Goal: Task Accomplishment & Management: Use online tool/utility

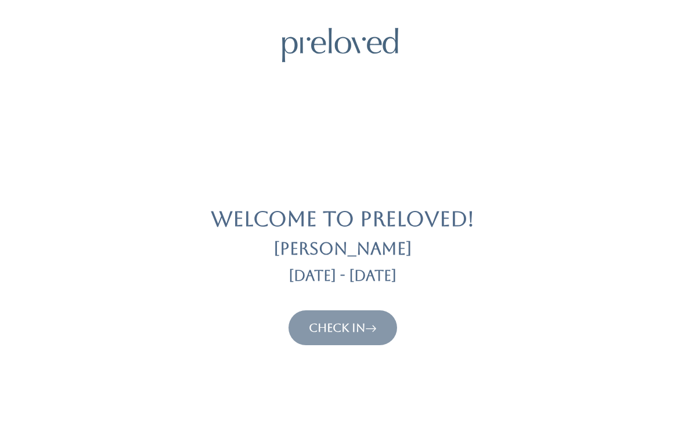
click at [336, 344] on button "Check In" at bounding box center [343, 327] width 109 height 35
click at [347, 331] on link "Check In" at bounding box center [343, 327] width 68 height 14
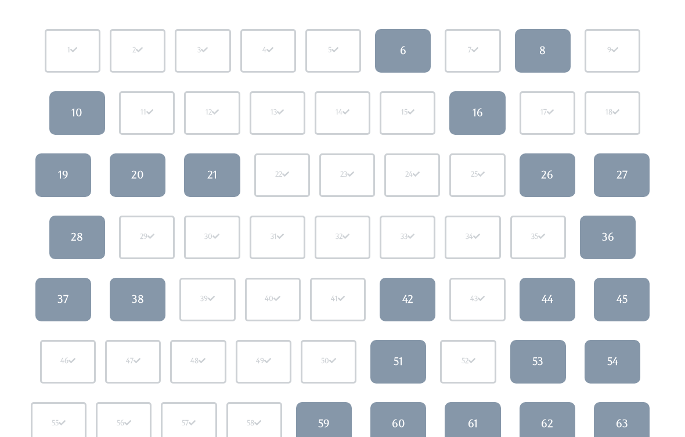
scroll to position [138, 0]
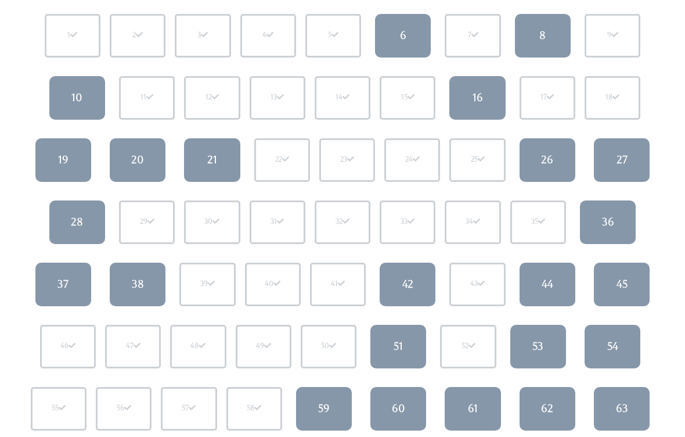
click at [219, 162] on link "21" at bounding box center [212, 161] width 56 height 44
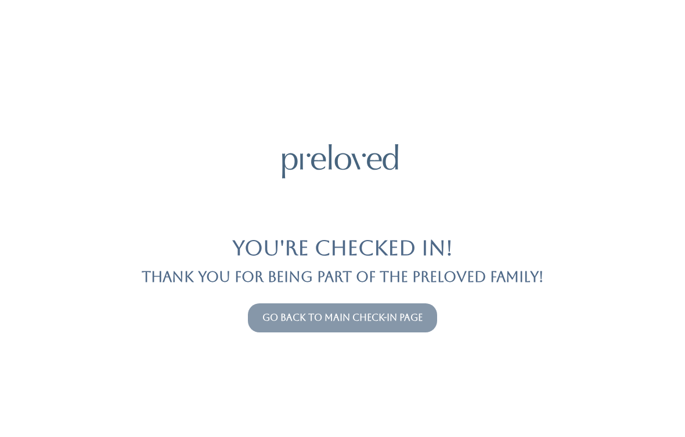
click at [335, 320] on link "Go back to main check-in page" at bounding box center [342, 317] width 160 height 11
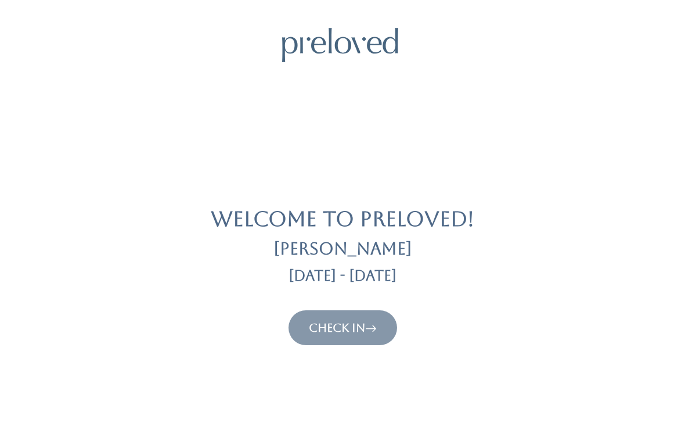
click at [327, 331] on link "Check In" at bounding box center [343, 327] width 68 height 14
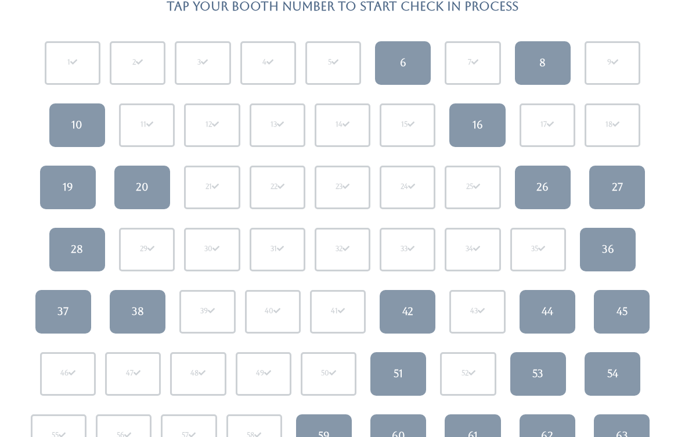
scroll to position [107, 0]
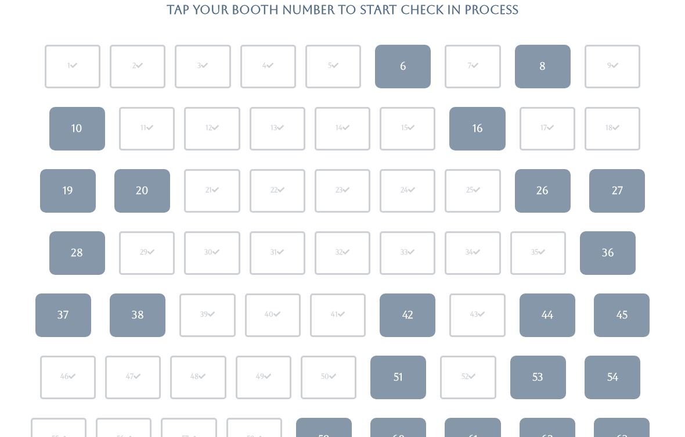
click at [68, 316] on div "37" at bounding box center [62, 314] width 11 height 15
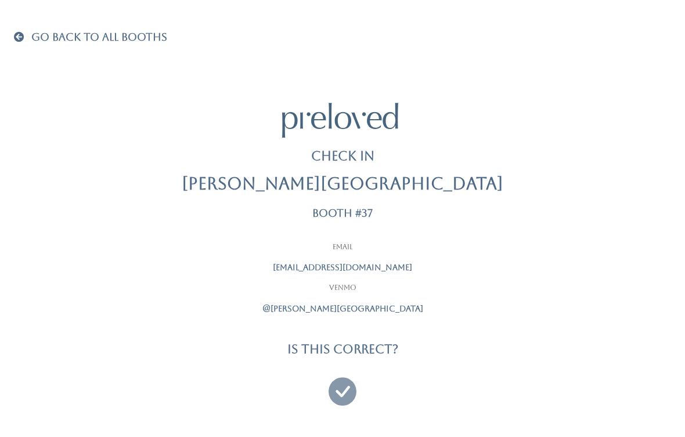
click at [326, 382] on div at bounding box center [342, 386] width 290 height 43
click at [342, 395] on icon at bounding box center [343, 385] width 28 height 39
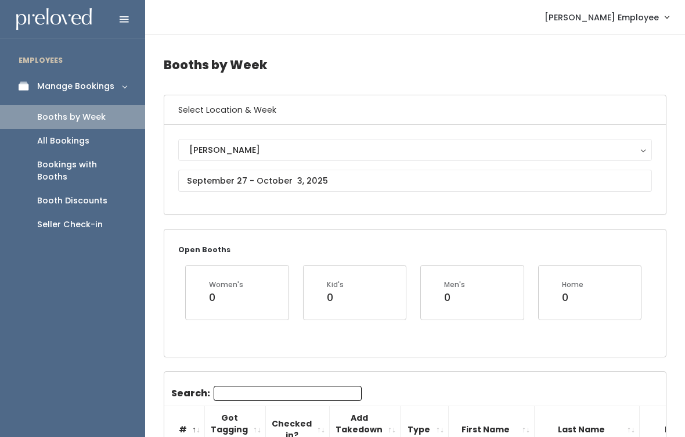
click at [63, 218] on div "Seller Check-in" at bounding box center [70, 224] width 66 height 12
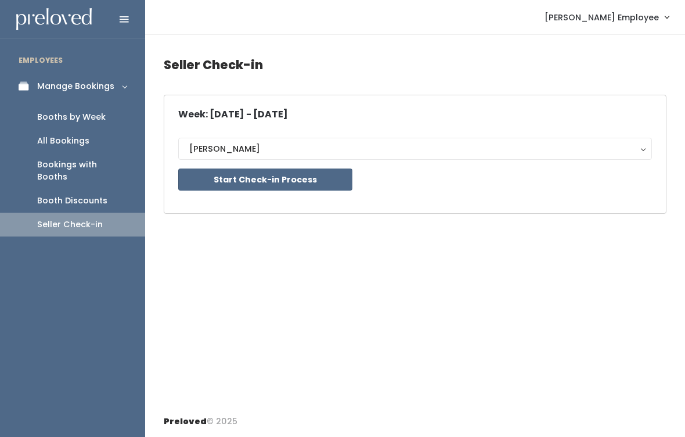
click at [334, 190] on button "Start Check-in Process" at bounding box center [265, 179] width 174 height 22
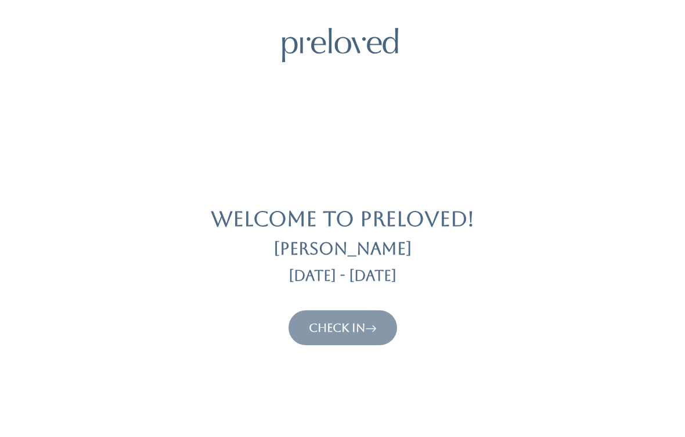
click at [361, 332] on link "Check In" at bounding box center [343, 327] width 68 height 14
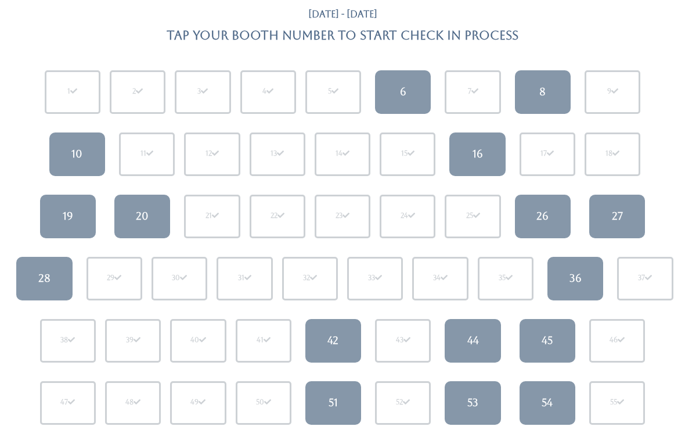
scroll to position [86, 0]
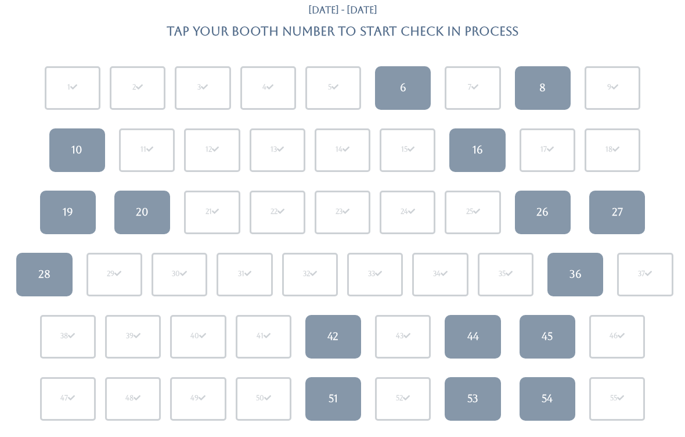
click at [343, 322] on link "42" at bounding box center [333, 337] width 56 height 44
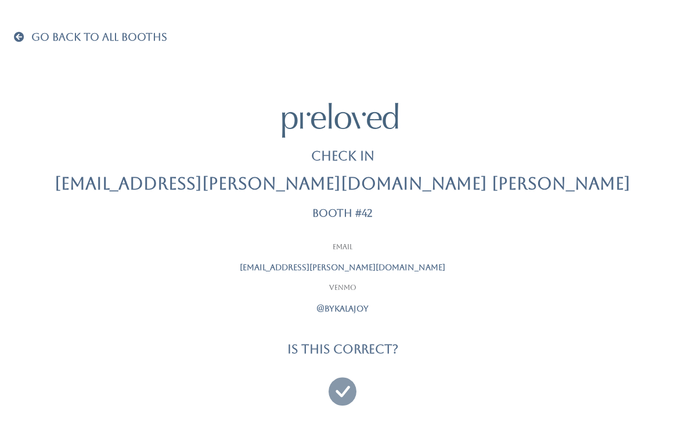
click at [336, 388] on icon at bounding box center [343, 385] width 28 height 39
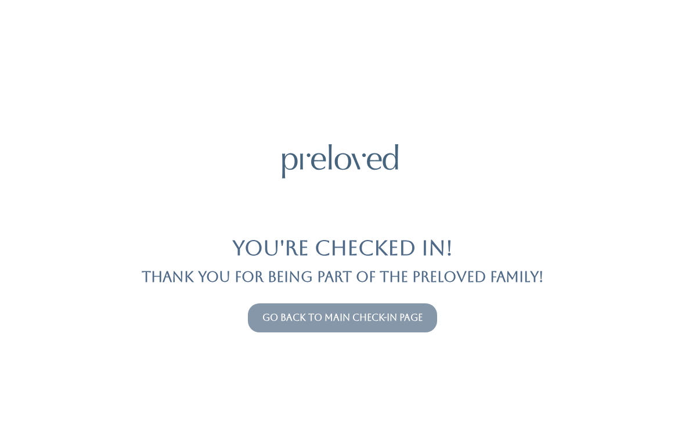
click at [275, 321] on link "Go back to main check-in page" at bounding box center [342, 317] width 160 height 11
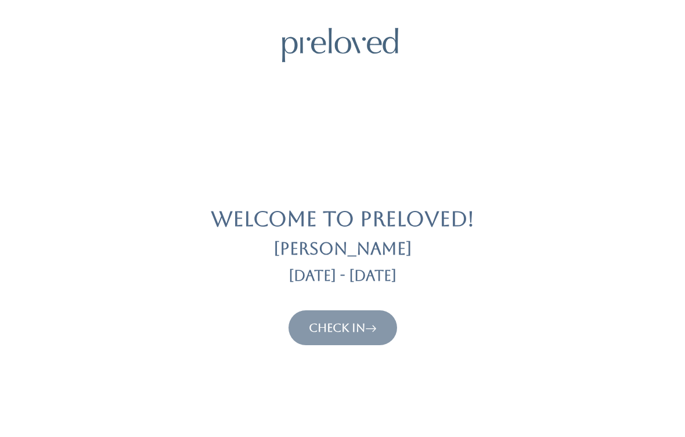
click at [359, 333] on link "Check In" at bounding box center [343, 327] width 68 height 14
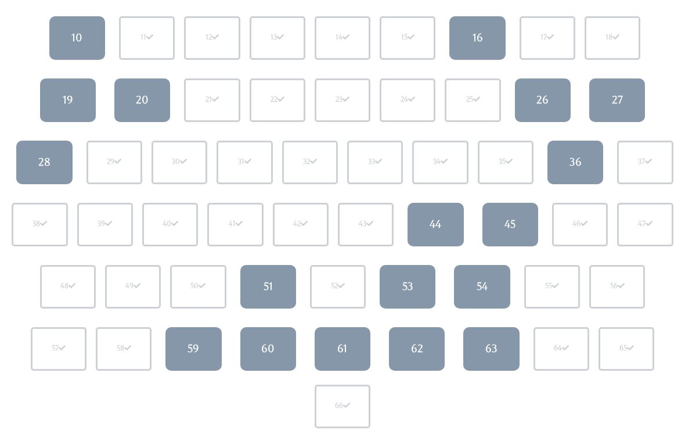
scroll to position [198, 0]
click at [424, 286] on link "53" at bounding box center [408, 287] width 56 height 44
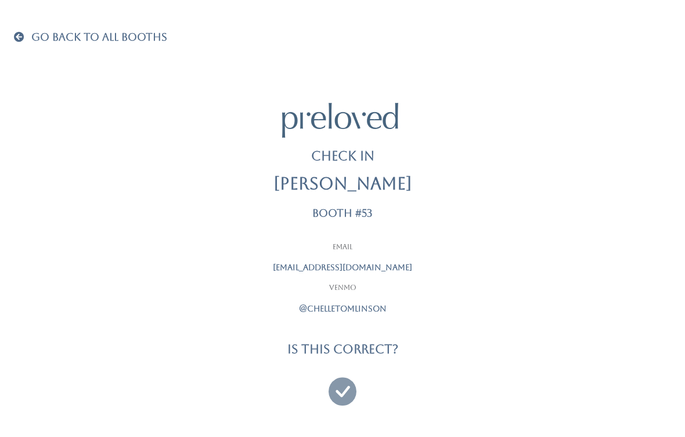
click at [339, 392] on icon at bounding box center [343, 385] width 28 height 39
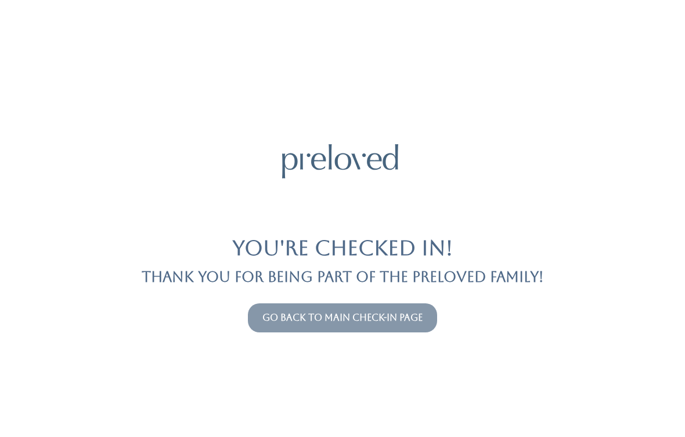
click at [423, 313] on link "Go back to main check-in page" at bounding box center [342, 317] width 160 height 11
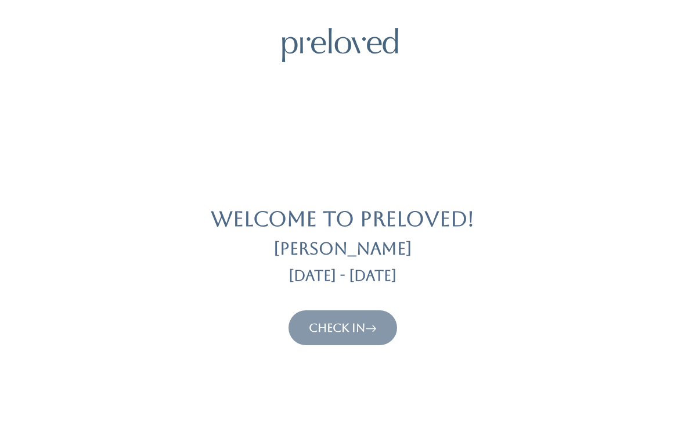
click at [316, 330] on link "Check In" at bounding box center [343, 327] width 68 height 14
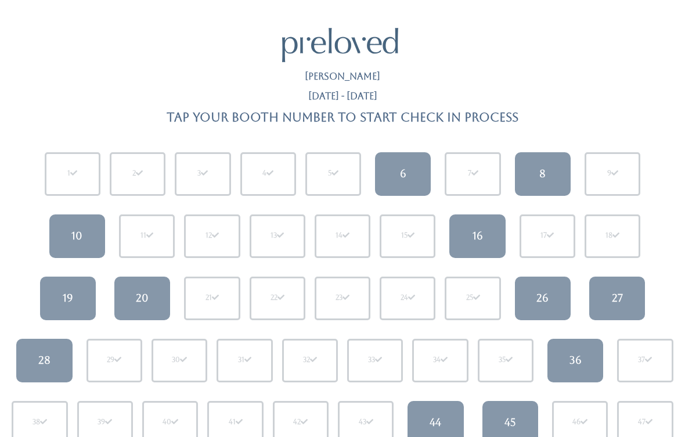
click at [27, 4] on html "Holladay Sep 27 - Oct 3 Tap your booth number to start check in process 1 2 3 4…" at bounding box center [342, 420] width 685 height 841
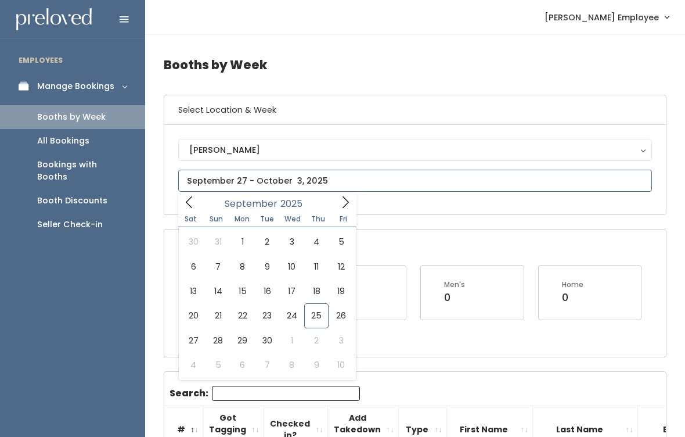
type input "September 27 to October 3"
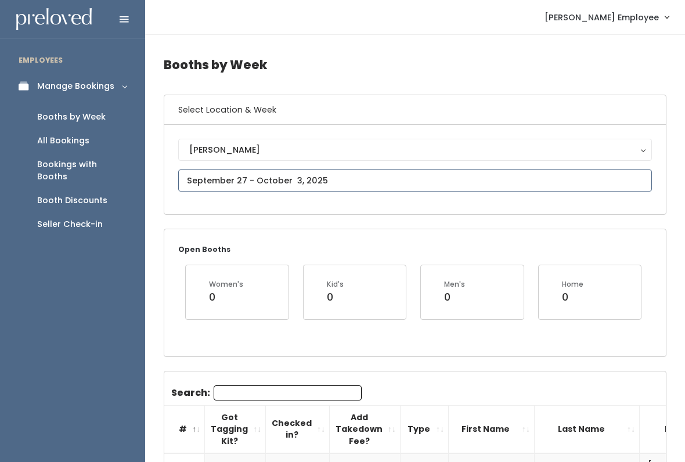
click at [472, 186] on input "text" at bounding box center [415, 181] width 474 height 22
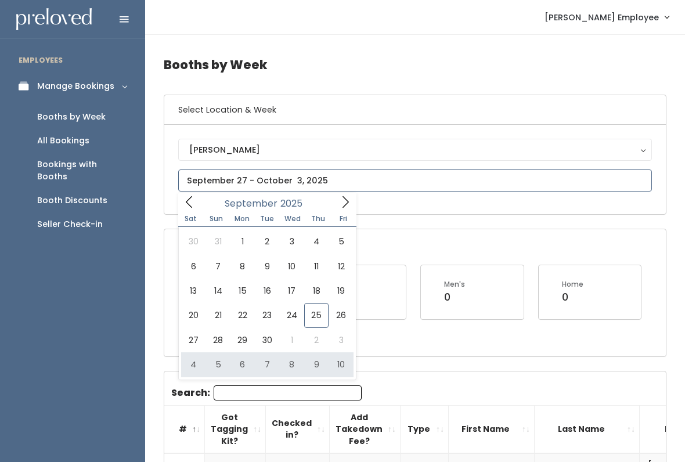
type input "October 4 to October 10"
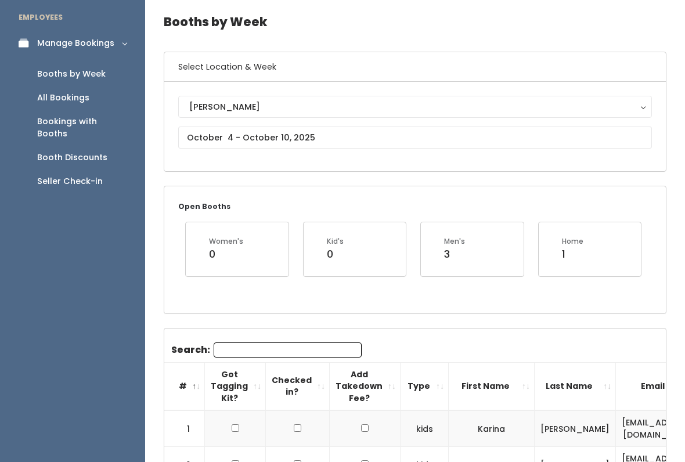
scroll to position [42, 0]
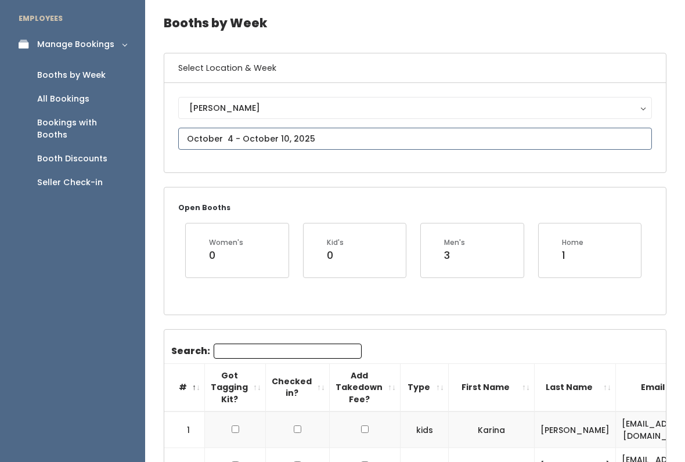
click at [406, 138] on input "text" at bounding box center [415, 139] width 474 height 22
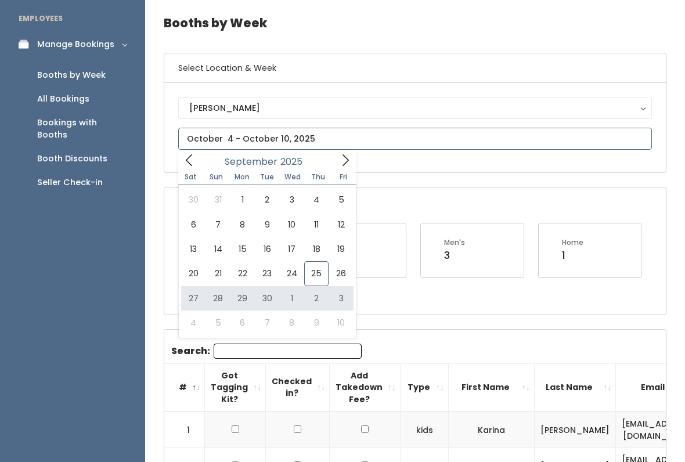
type input "September 27 to October 3"
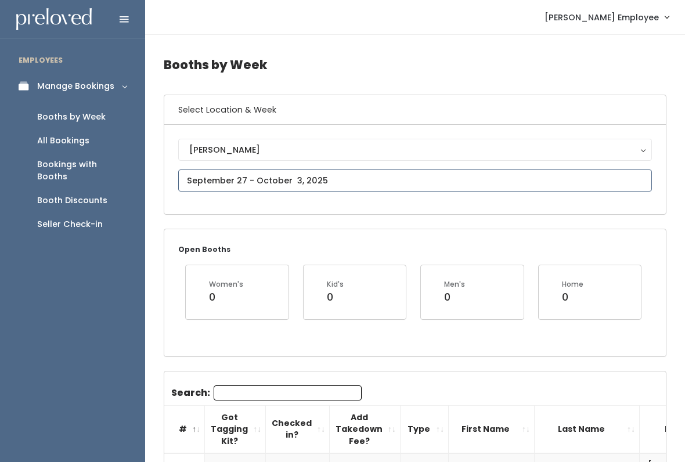
click at [455, 170] on input "text" at bounding box center [415, 181] width 474 height 22
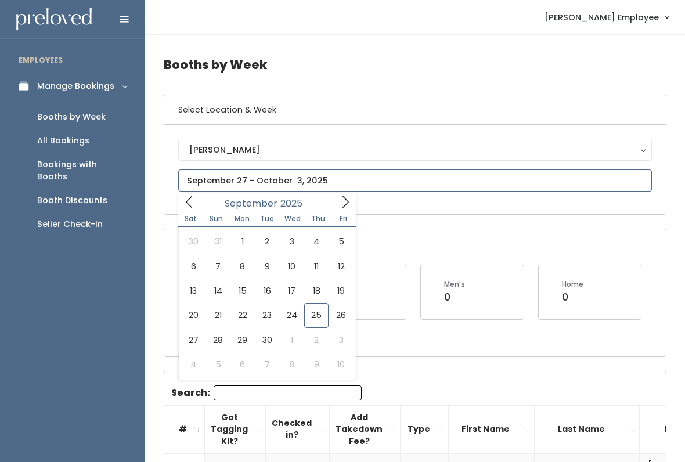
type input "October 4 to October 10"
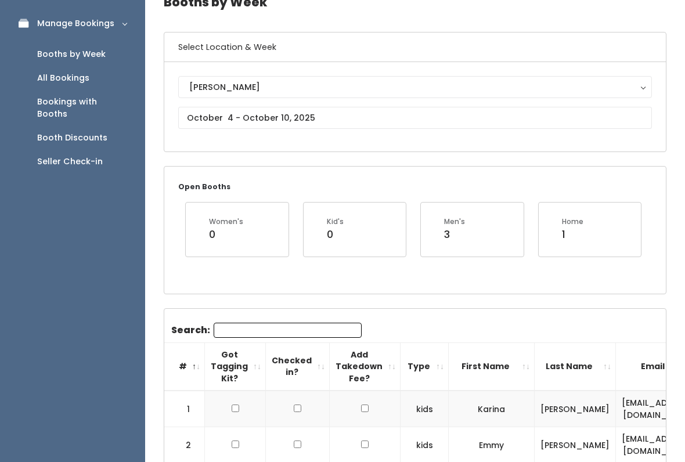
scroll to position [61, 0]
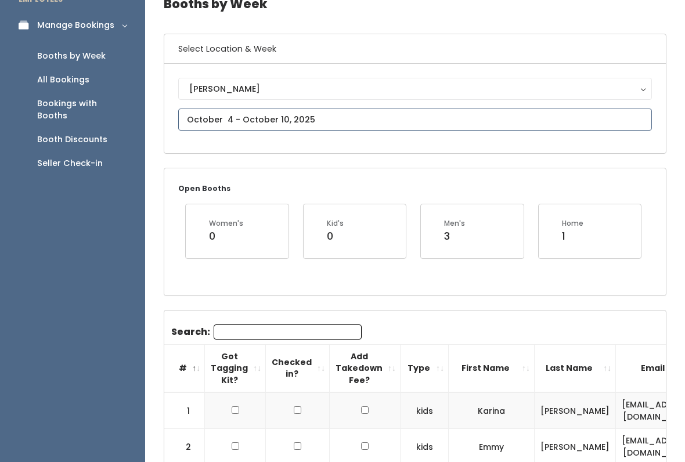
click at [421, 119] on input "text" at bounding box center [415, 120] width 474 height 22
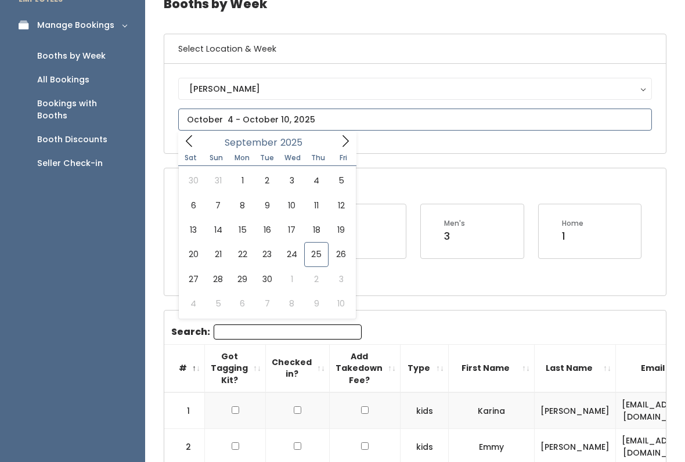
click at [349, 146] on icon at bounding box center [345, 141] width 13 height 13
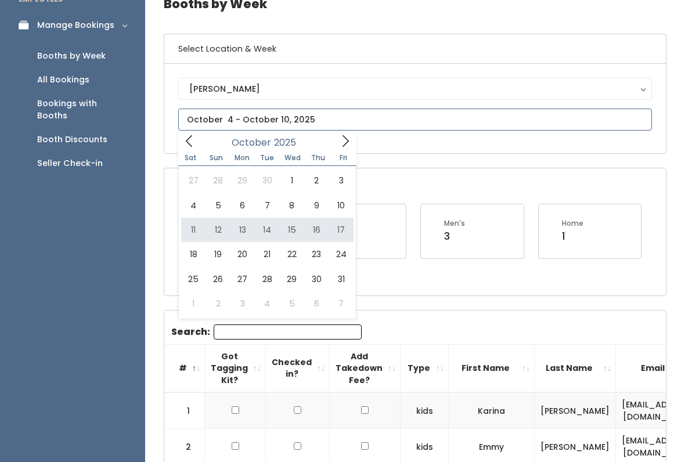
type input "[DATE] to [DATE]"
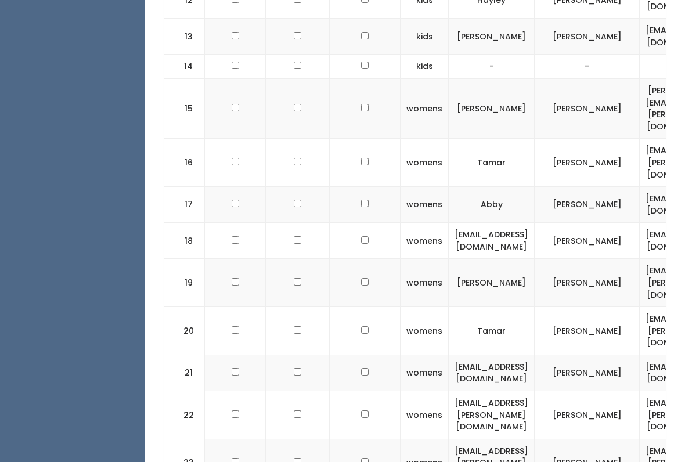
scroll to position [812, 0]
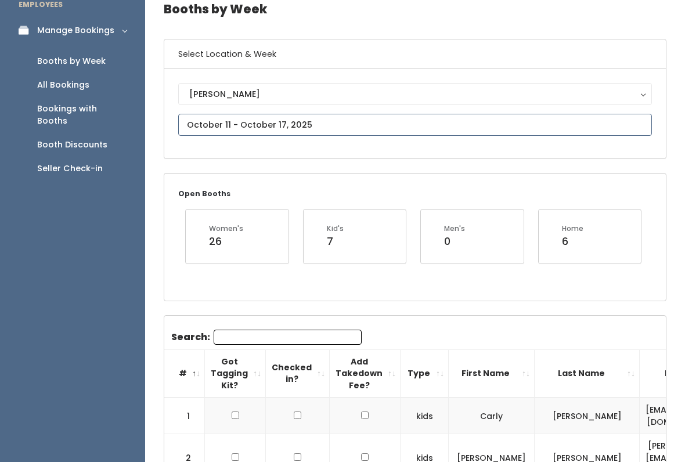
click at [413, 129] on input "text" at bounding box center [415, 125] width 474 height 22
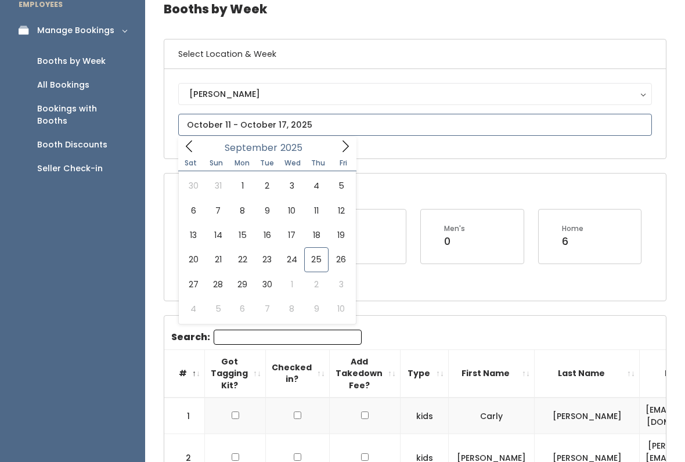
click at [341, 147] on icon at bounding box center [345, 146] width 13 height 13
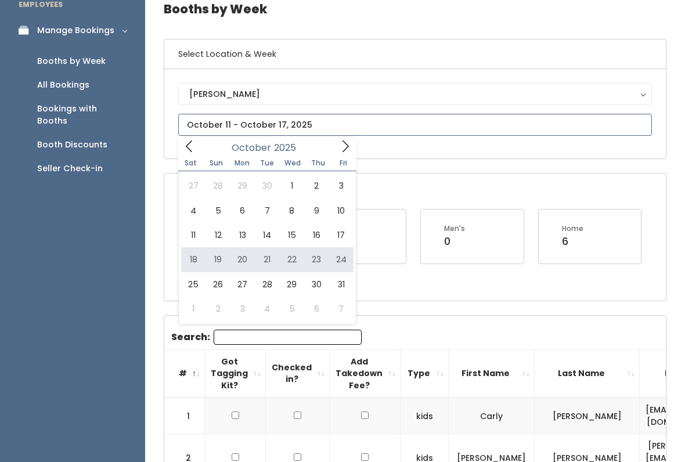
type input "October 18 to October 24"
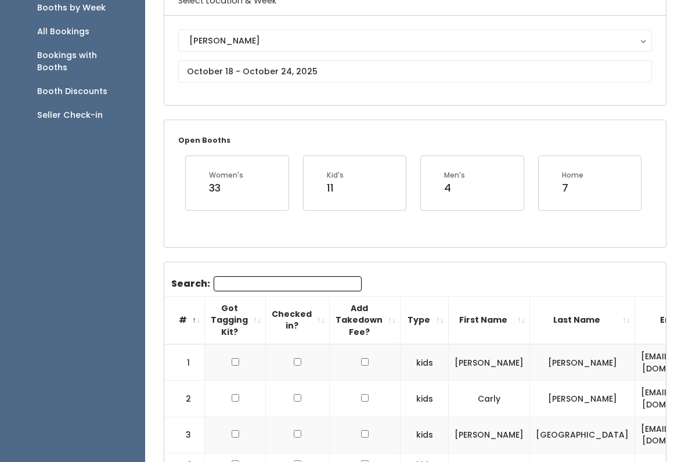
scroll to position [106, 0]
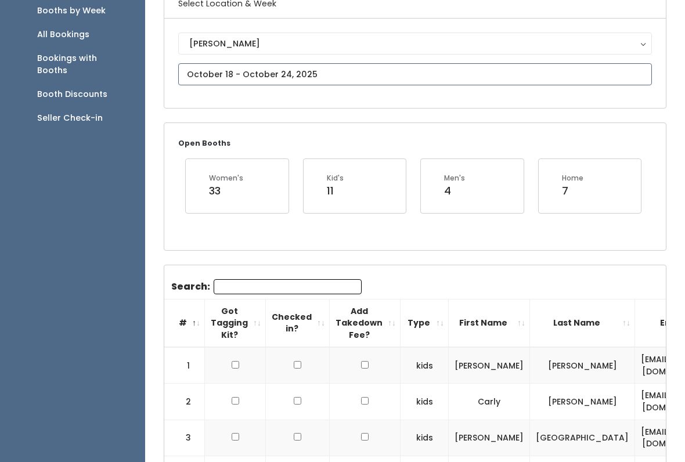
click at [430, 73] on input "text" at bounding box center [415, 74] width 474 height 22
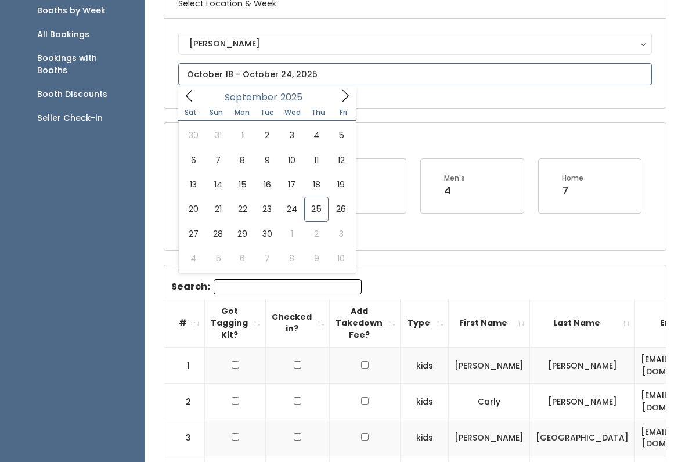
click at [350, 102] on icon at bounding box center [345, 95] width 13 height 13
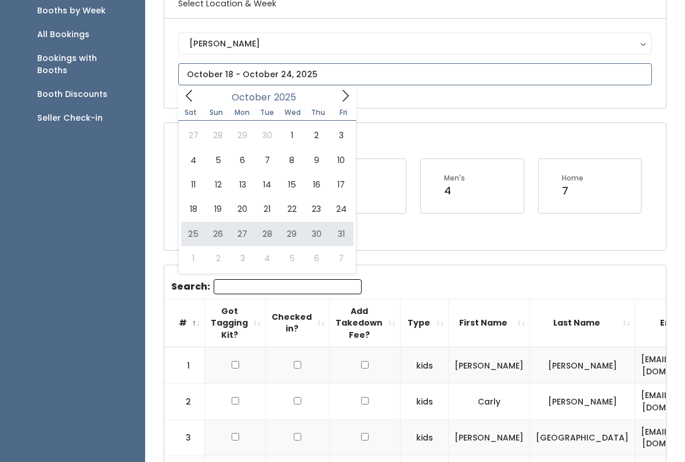
type input "October 25 to October 31"
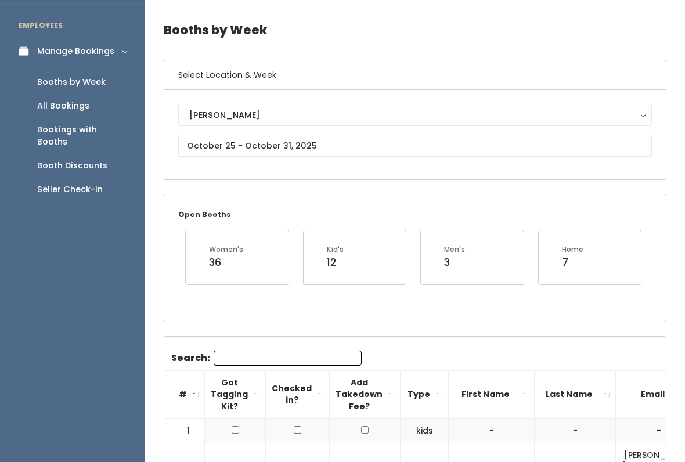
scroll to position [35, 0]
click at [431, 141] on input "text" at bounding box center [415, 146] width 474 height 22
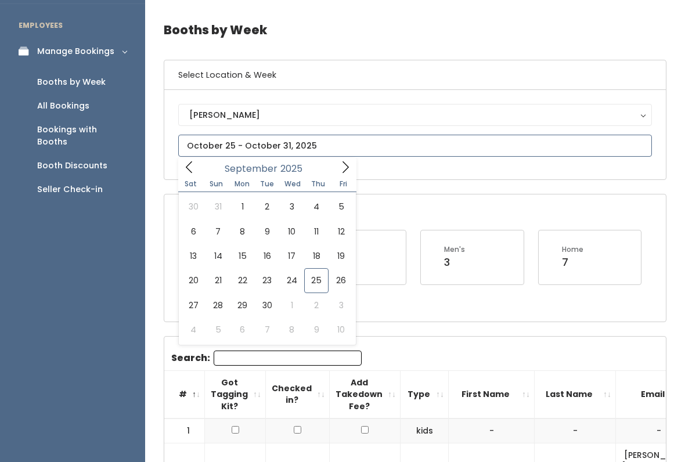
click at [347, 172] on icon at bounding box center [345, 167] width 13 height 13
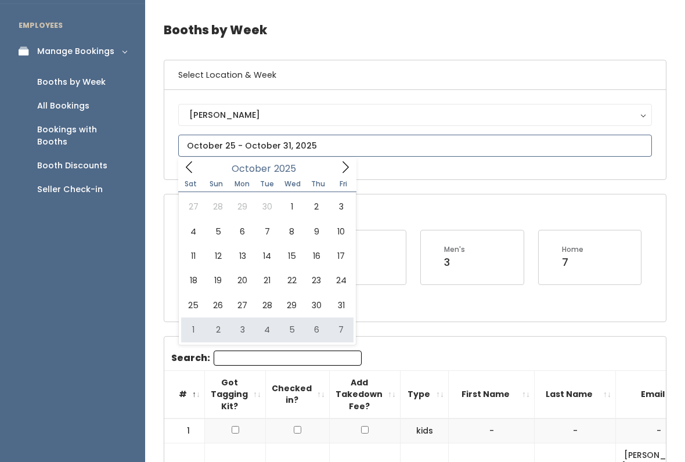
type input "November 1 to November 7"
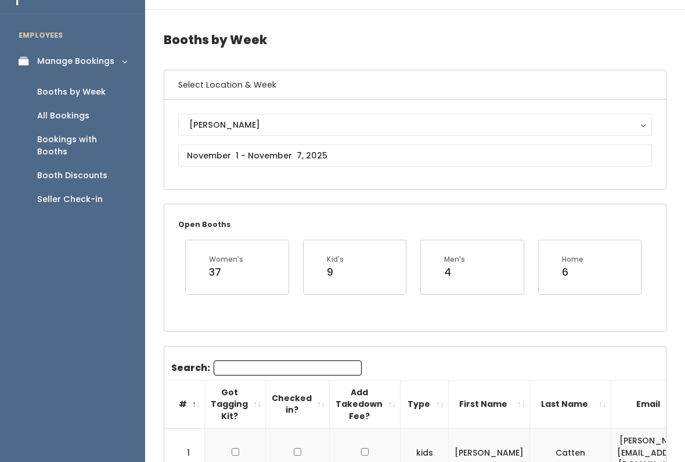
scroll to position [15, 0]
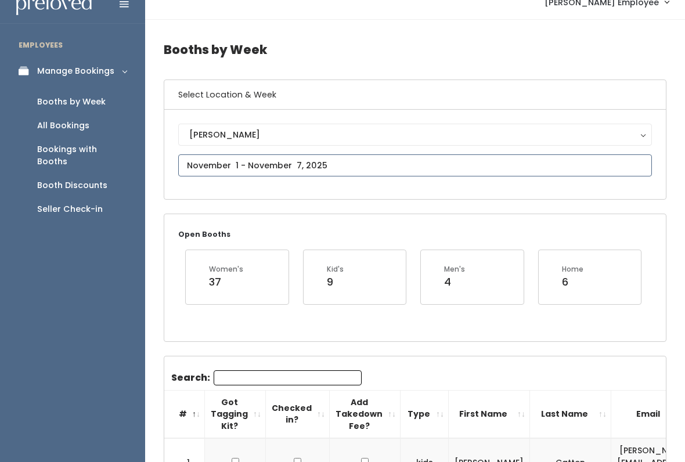
click at [385, 167] on input "text" at bounding box center [415, 165] width 474 height 22
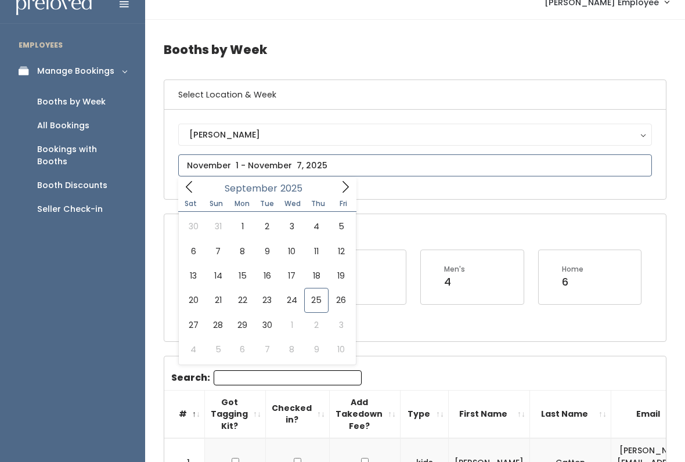
type input "[DATE] to [DATE]"
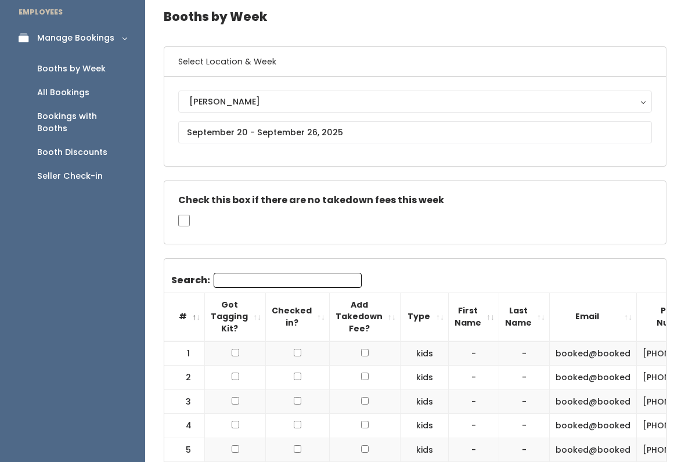
scroll to position [48, 0]
click at [417, 135] on input "text" at bounding box center [415, 132] width 474 height 22
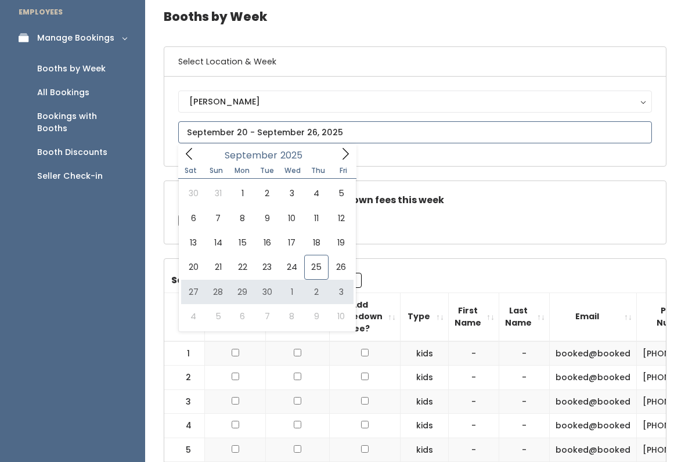
type input "September 27 to October 3"
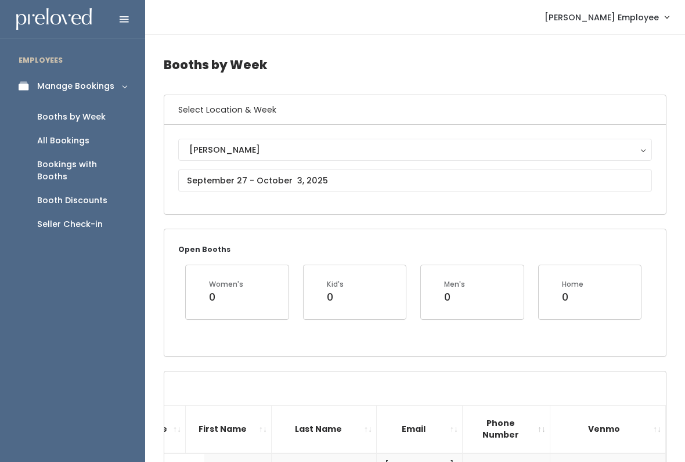
click at [99, 218] on div "Seller Check-in" at bounding box center [70, 224] width 66 height 12
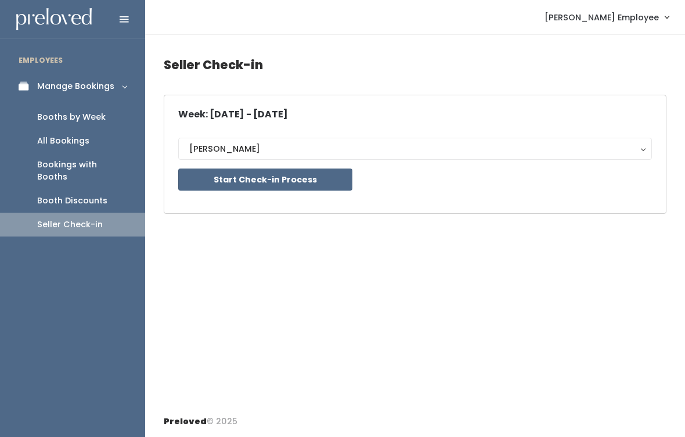
click at [310, 185] on button "Start Check-in Process" at bounding box center [265, 179] width 174 height 22
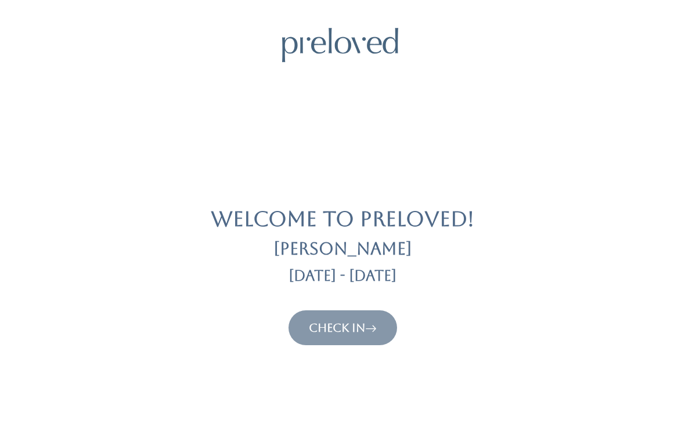
click at [334, 333] on link "Check In" at bounding box center [343, 327] width 68 height 14
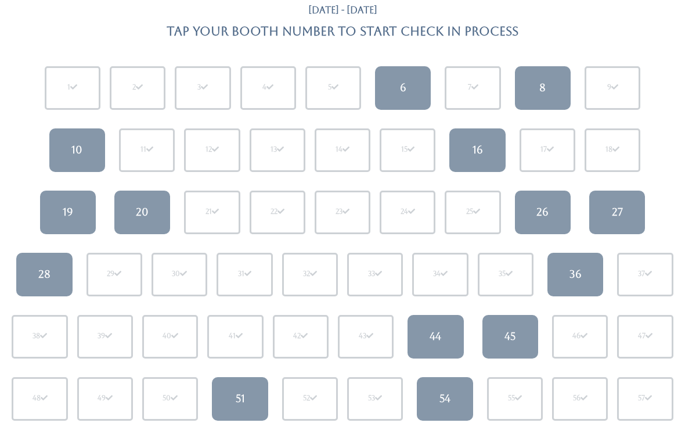
scroll to position [110, 0]
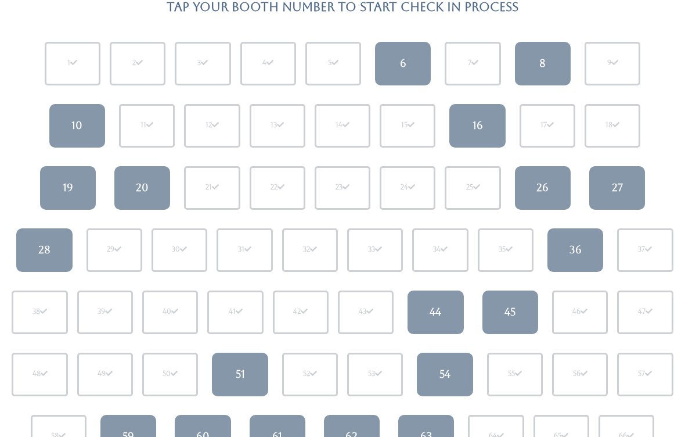
click at [619, 191] on div "27" at bounding box center [617, 188] width 11 height 15
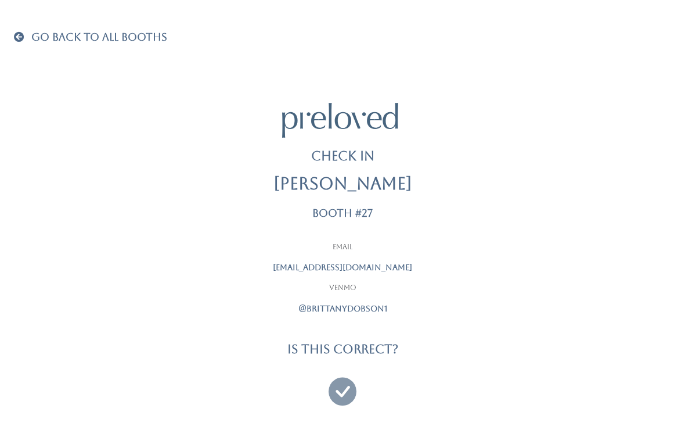
click at [336, 396] on icon at bounding box center [343, 385] width 28 height 39
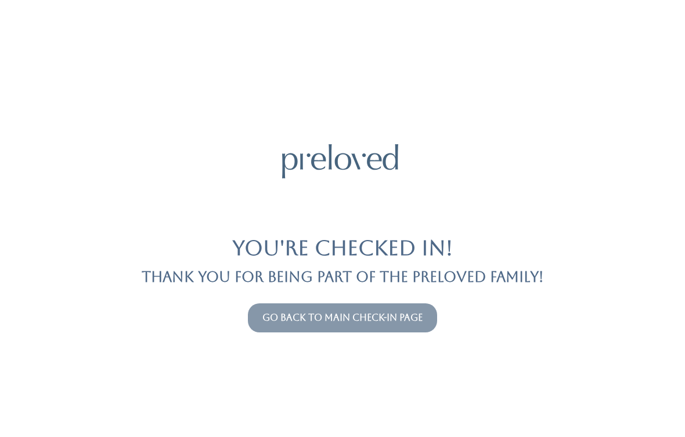
click at [364, 318] on link "Go back to main check-in page" at bounding box center [342, 317] width 160 height 11
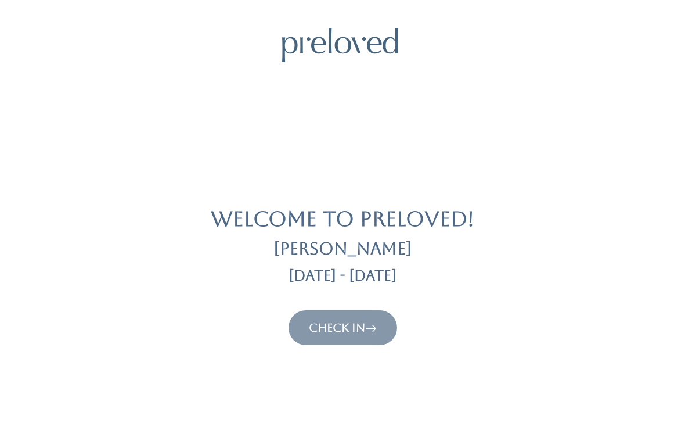
click at [366, 302] on div "Welcome to Preloved! [GEOGRAPHIC_DATA] [DATE] - [DATE] Check In" at bounding box center [342, 186] width 657 height 317
click at [314, 340] on button "Check In" at bounding box center [343, 327] width 109 height 35
click at [375, 328] on icon at bounding box center [371, 327] width 12 height 14
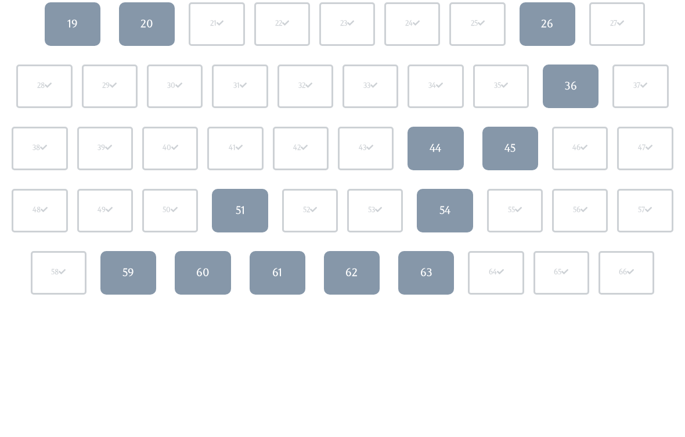
scroll to position [277, 0]
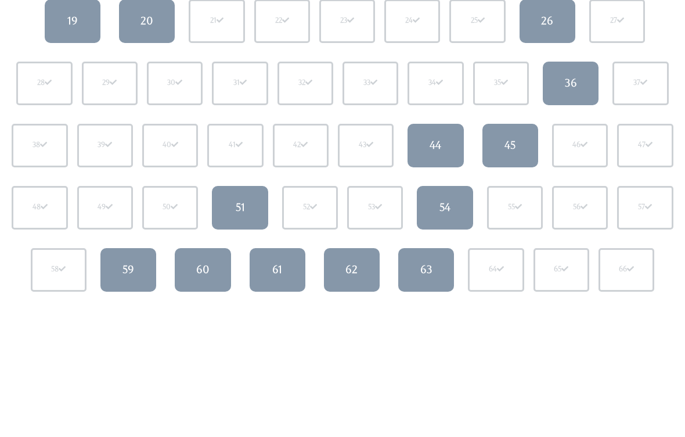
click at [206, 271] on div "60" at bounding box center [202, 269] width 13 height 15
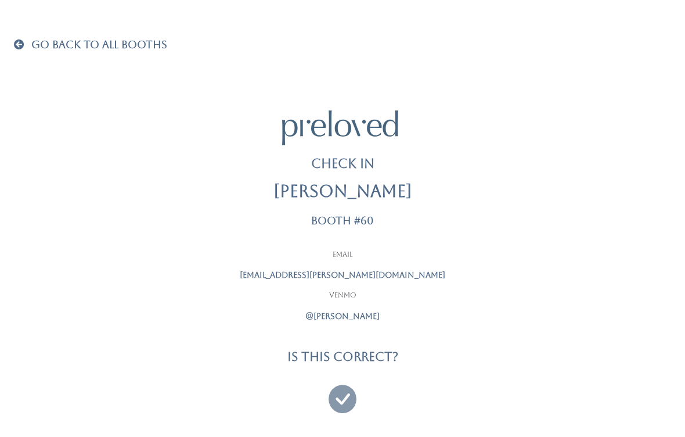
click at [343, 395] on icon at bounding box center [343, 393] width 28 height 39
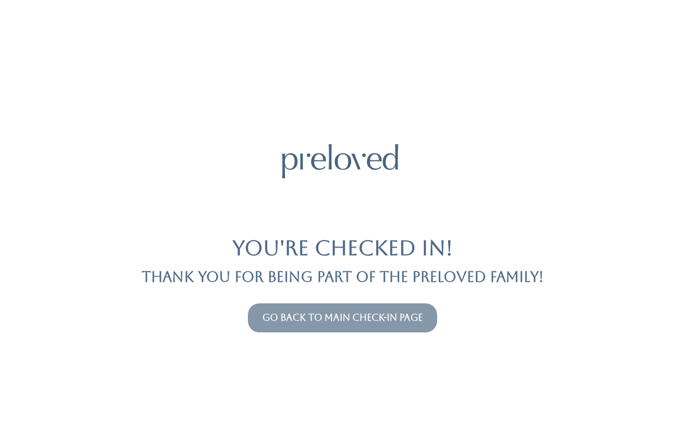
click at [302, 321] on link "Go back to main check-in page" at bounding box center [342, 317] width 160 height 11
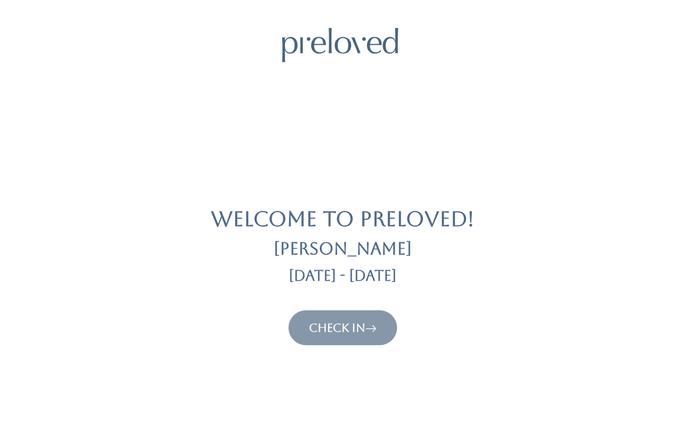
click at [345, 327] on link "Check In" at bounding box center [343, 327] width 68 height 14
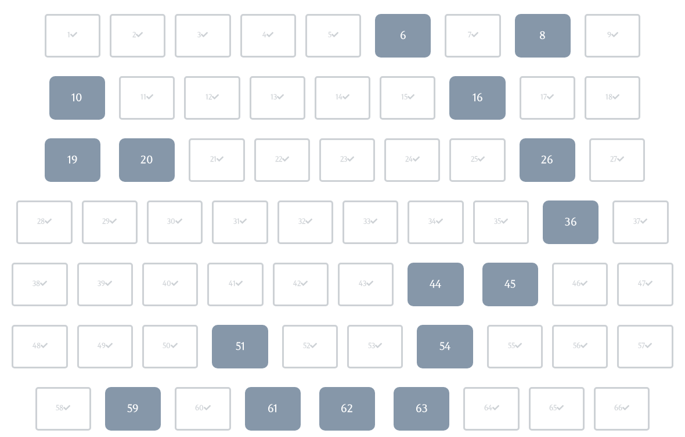
scroll to position [139, 0]
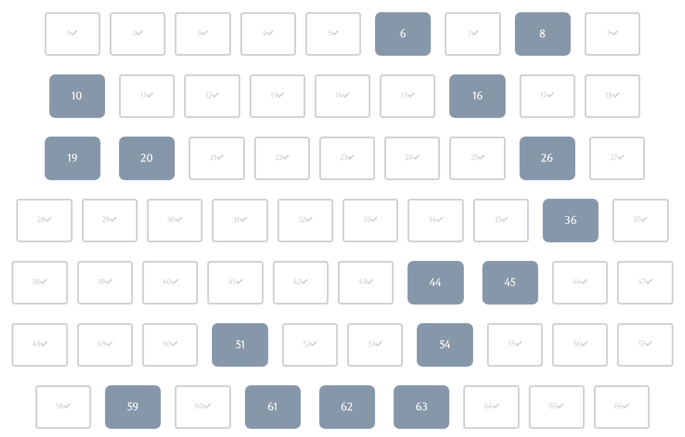
click at [559, 230] on link "36" at bounding box center [571, 221] width 56 height 44
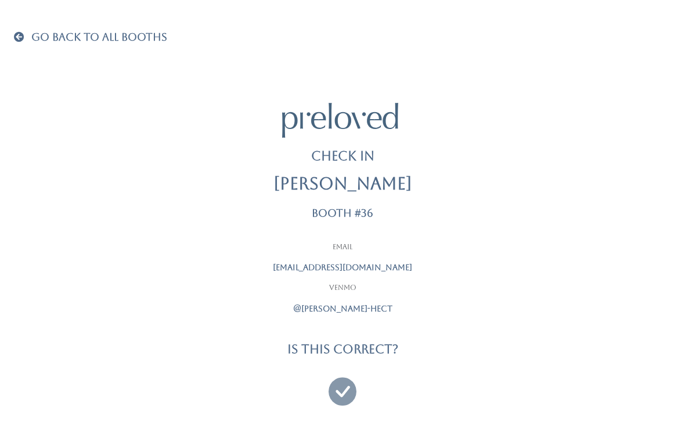
click at [24, 26] on div "Go Back To All Booths Check In [PERSON_NAME] #36 Email [EMAIL_ADDRESS][DOMAIN_N…" at bounding box center [342, 216] width 657 height 448
click at [23, 38] on span at bounding box center [21, 36] width 15 height 10
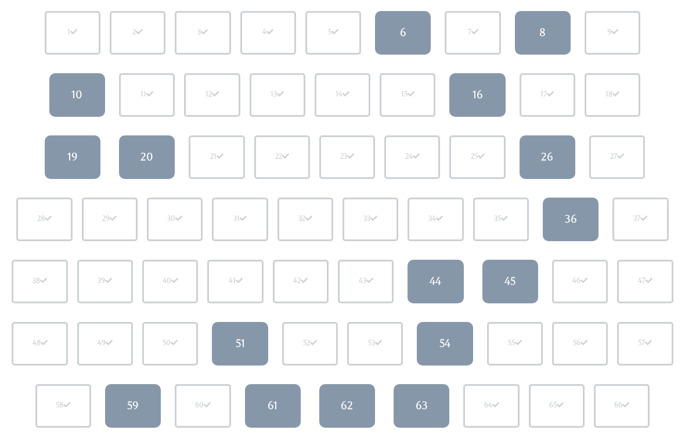
scroll to position [140, 0]
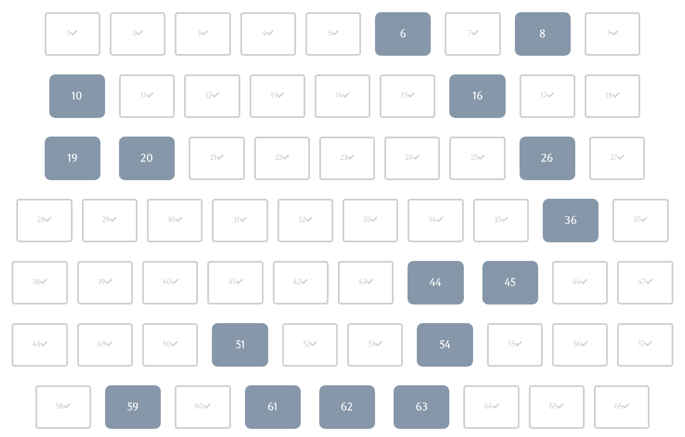
click at [140, 406] on link "59" at bounding box center [133, 407] width 56 height 44
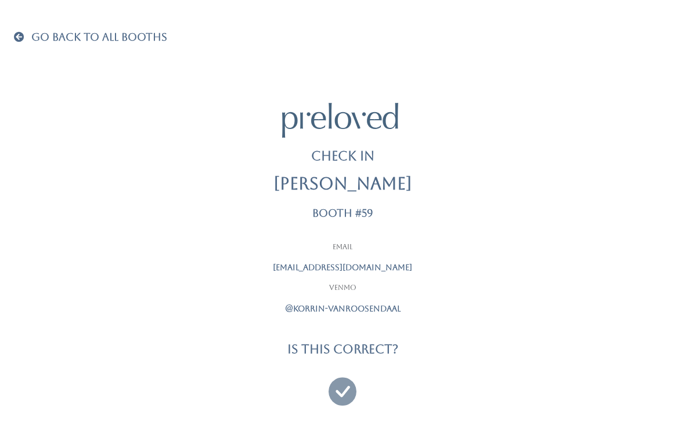
click at [348, 390] on icon at bounding box center [343, 385] width 28 height 39
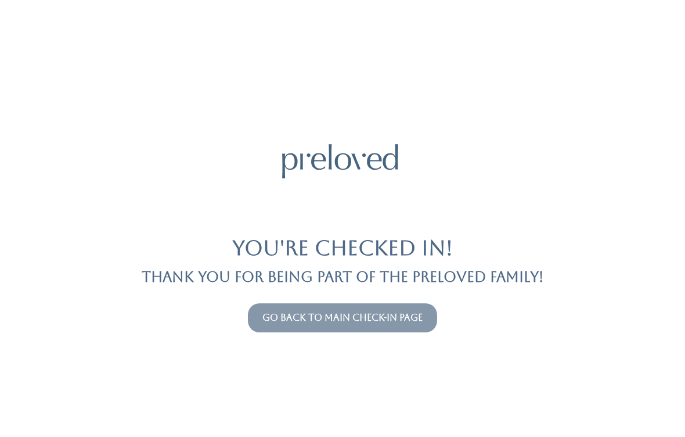
click at [395, 315] on link "Go back to main check-in page" at bounding box center [342, 317] width 160 height 11
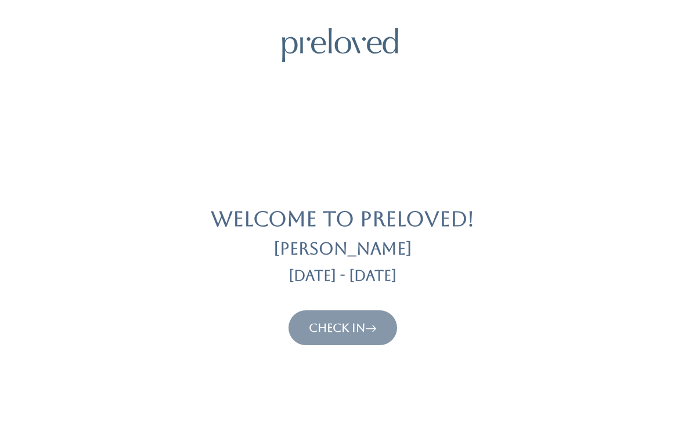
click at [329, 310] on button "Check In" at bounding box center [343, 327] width 109 height 35
click at [351, 320] on link "Check In" at bounding box center [343, 327] width 68 height 14
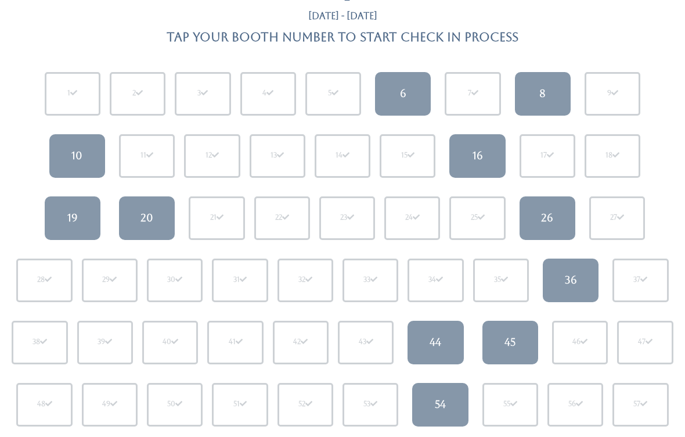
scroll to position [84, 0]
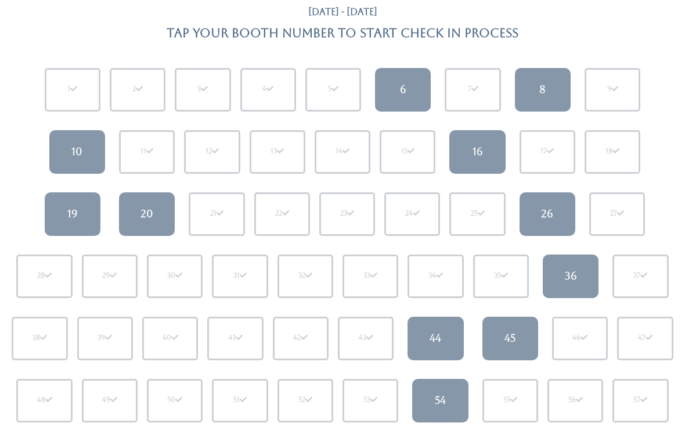
click at [579, 273] on link "36" at bounding box center [571, 276] width 56 height 44
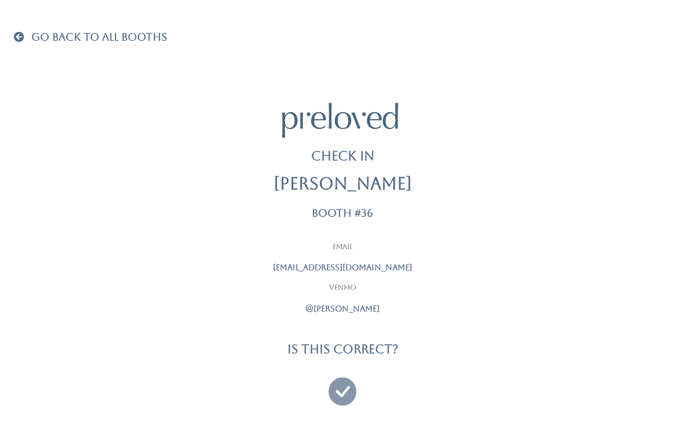
click at [337, 389] on icon at bounding box center [343, 385] width 28 height 39
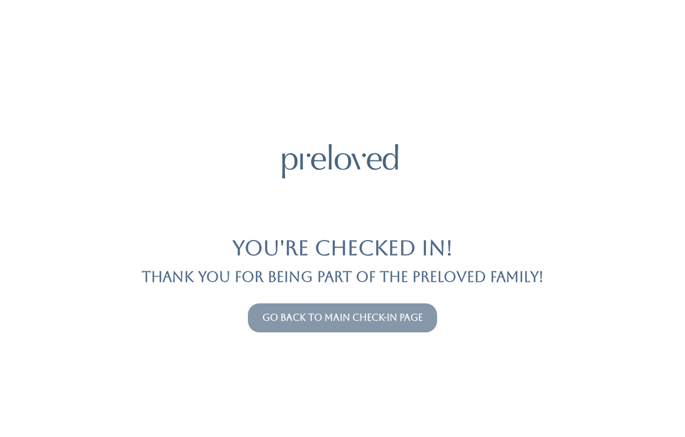
click at [369, 319] on link "Go back to main check-in page" at bounding box center [342, 317] width 160 height 11
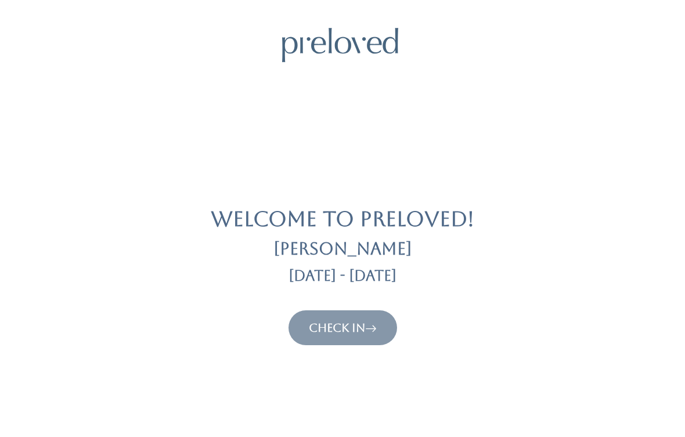
click at [343, 326] on link "Check In" at bounding box center [343, 327] width 68 height 14
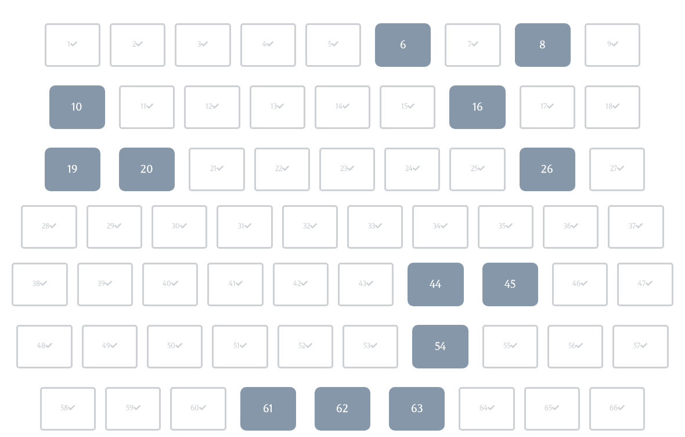
scroll to position [116, 0]
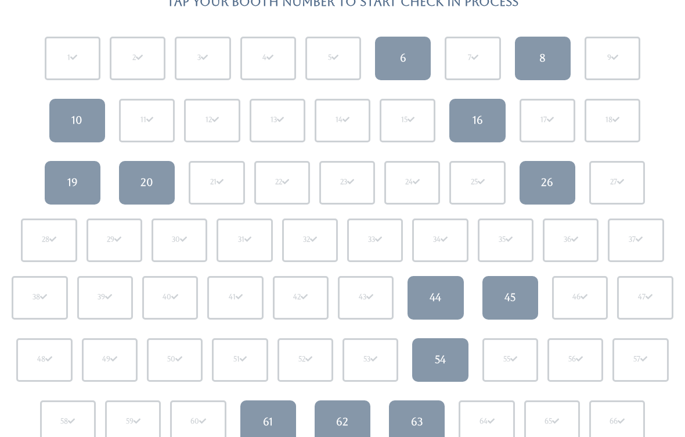
click at [552, 61] on link "8" at bounding box center [543, 59] width 56 height 44
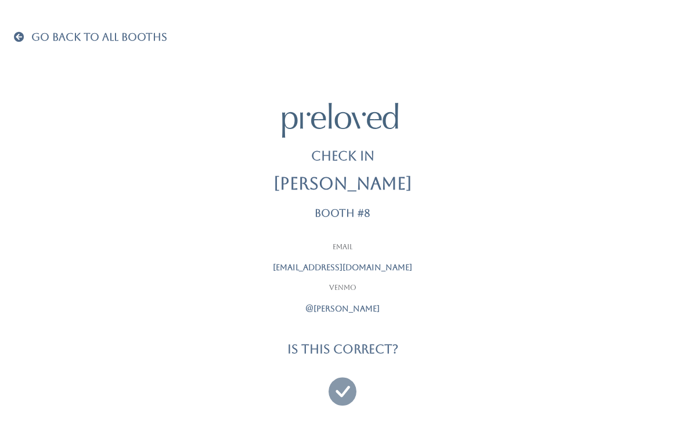
click at [27, 36] on span at bounding box center [21, 36] width 15 height 10
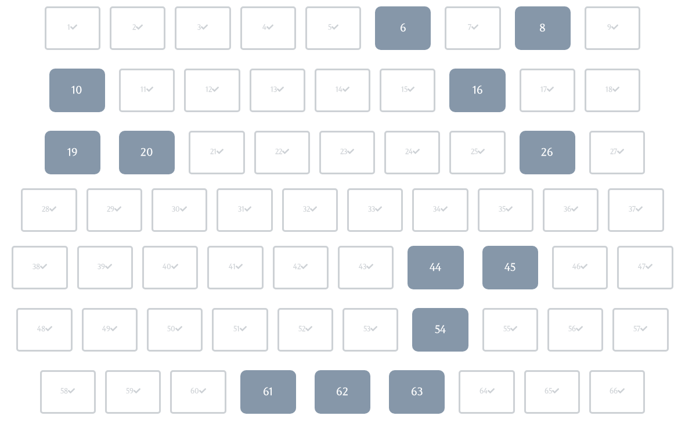
scroll to position [163, 0]
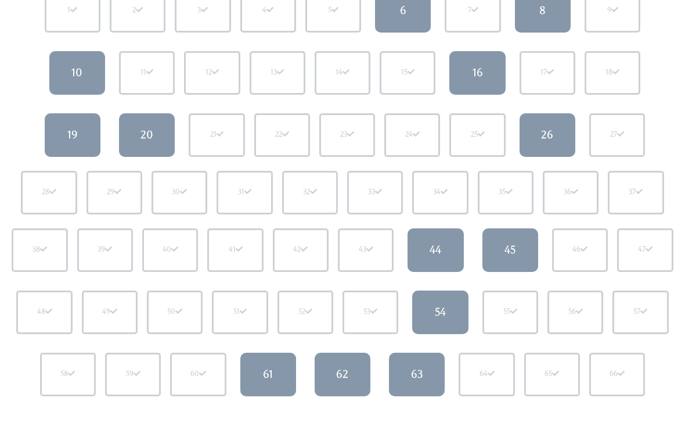
click at [45, 338] on div "1 2 3 4 5 6 7 8 9 10 11" at bounding box center [342, 193] width 671 height 426
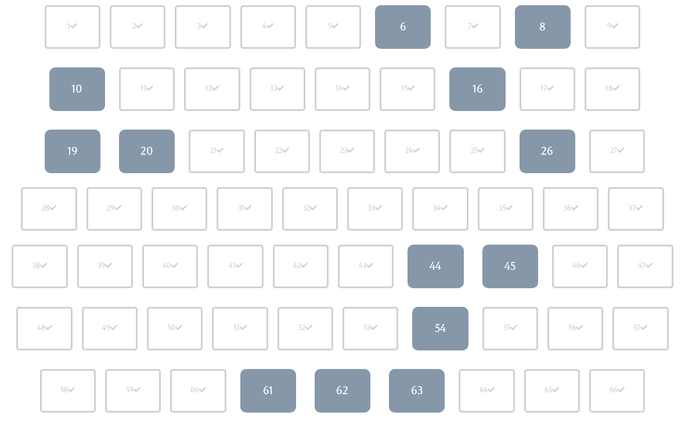
scroll to position [144, 0]
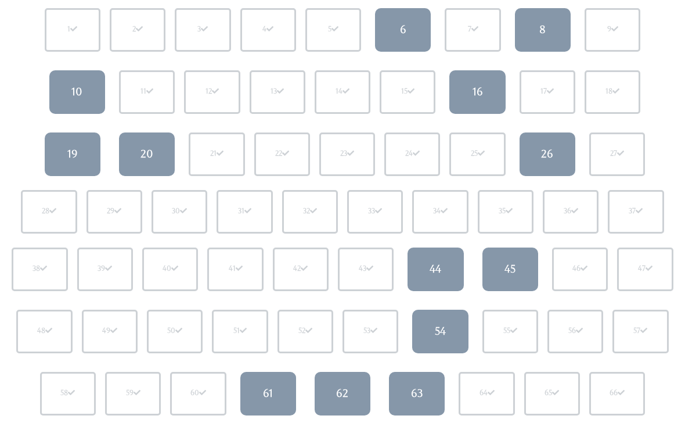
click at [523, 285] on link "45" at bounding box center [510, 269] width 56 height 44
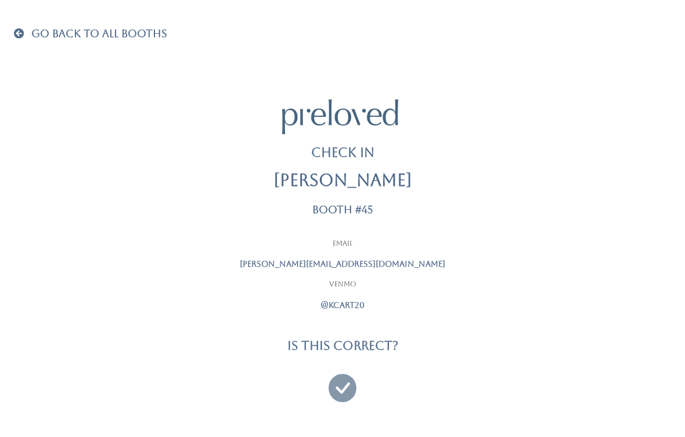
click at [343, 383] on icon at bounding box center [343, 382] width 28 height 39
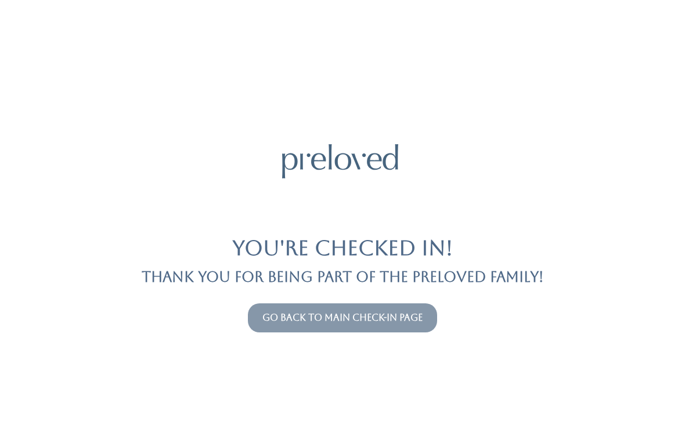
click at [423, 312] on link "Go back to main check-in page" at bounding box center [342, 317] width 160 height 11
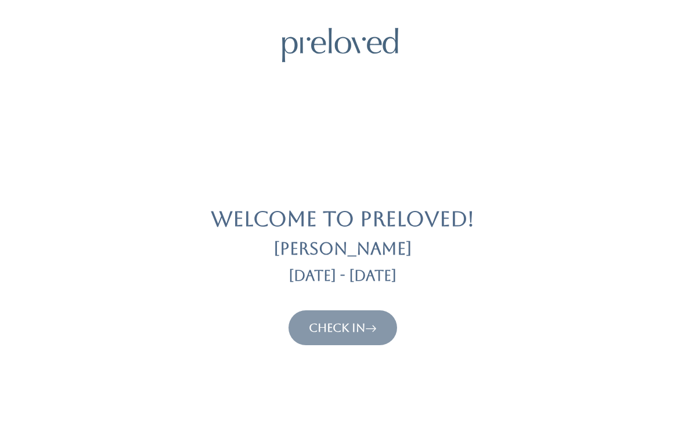
click at [377, 323] on icon at bounding box center [371, 327] width 12 height 14
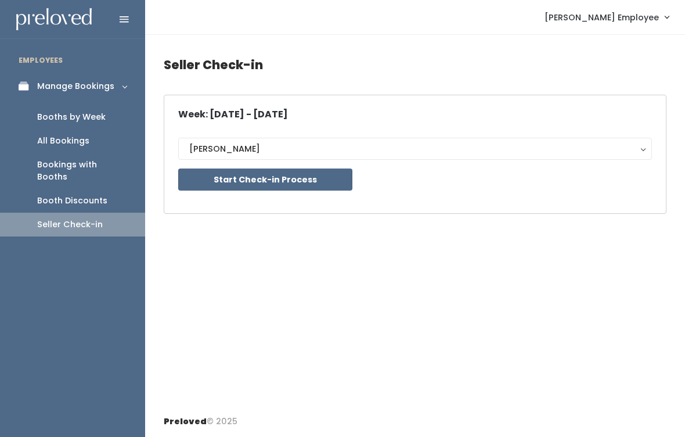
click at [64, 111] on div "Booths by Week" at bounding box center [71, 117] width 69 height 12
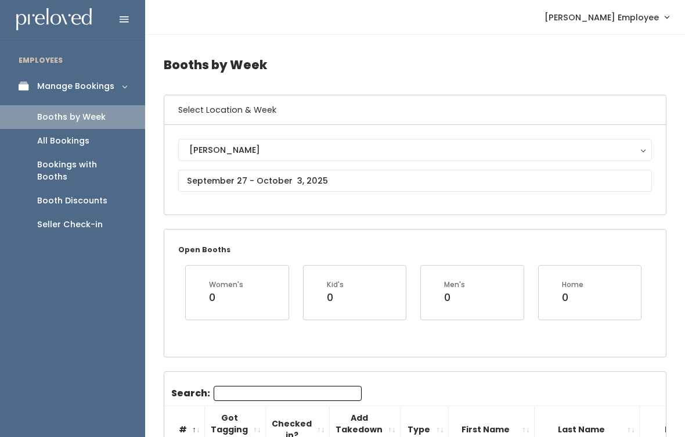
click at [56, 218] on div "Seller Check-in" at bounding box center [70, 224] width 66 height 12
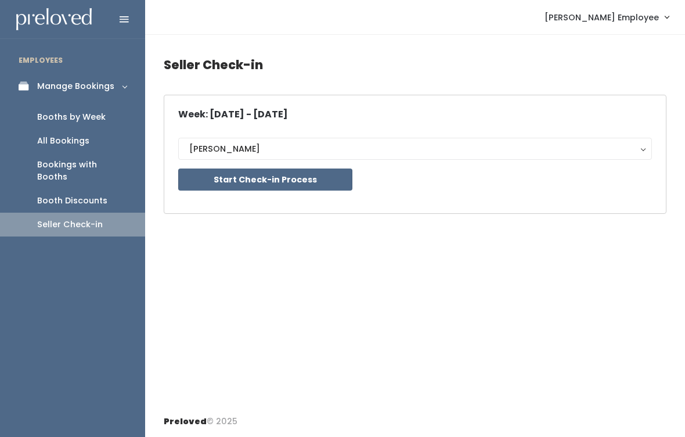
click at [246, 182] on button "Start Check-in Process" at bounding box center [265, 179] width 174 height 22
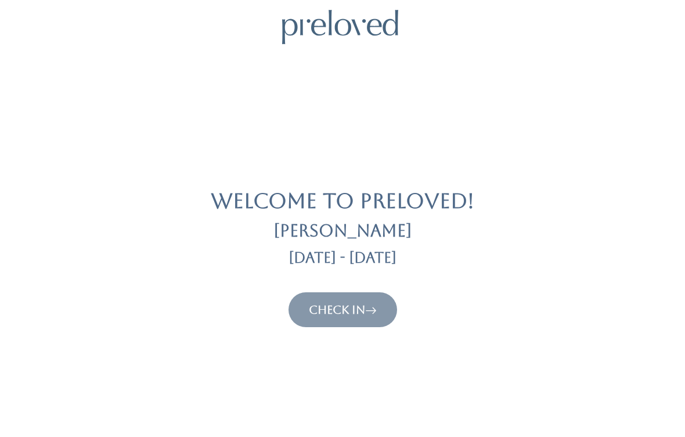
scroll to position [23, 0]
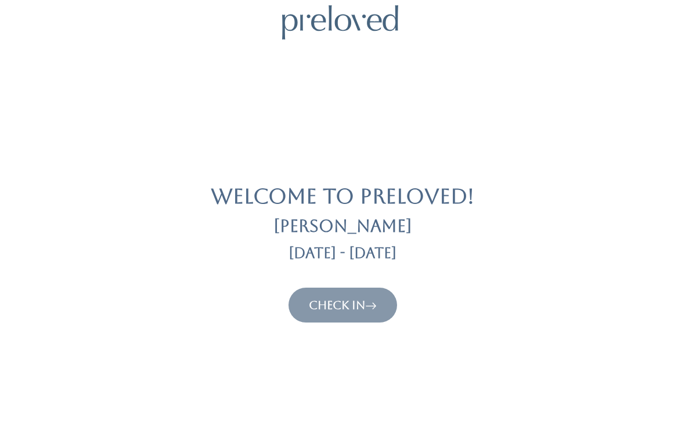
click at [319, 302] on link "Check In" at bounding box center [343, 305] width 68 height 14
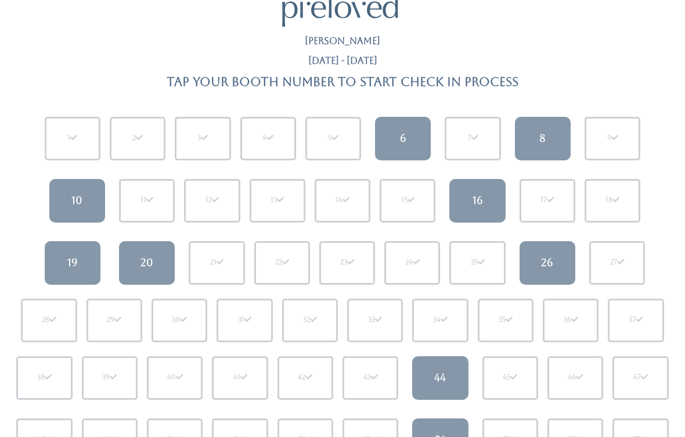
scroll to position [35, 0]
click at [395, 148] on link "6" at bounding box center [403, 139] width 56 height 44
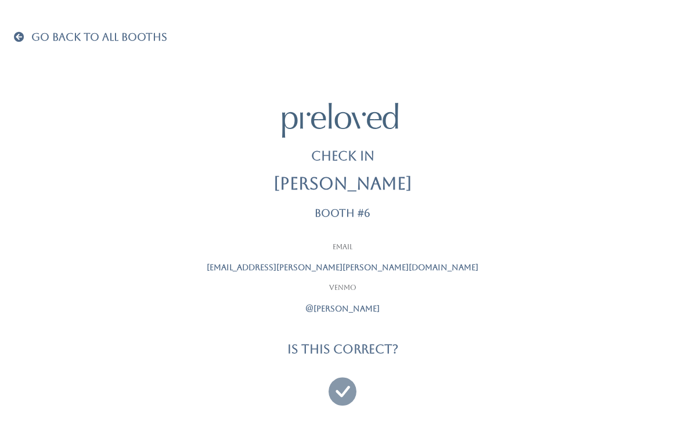
click at [20, 39] on span at bounding box center [21, 36] width 15 height 10
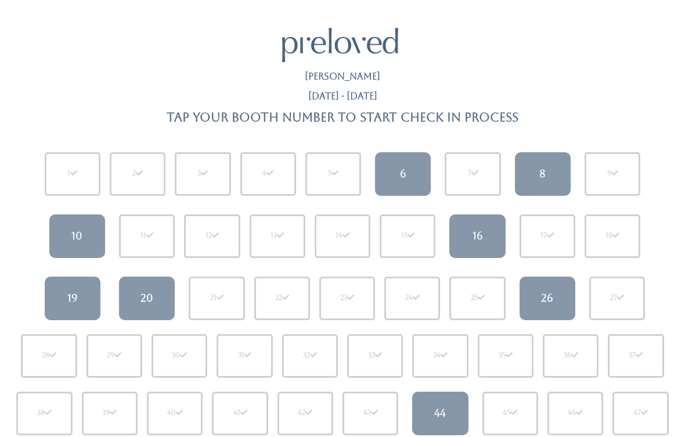
click at [547, 171] on link "8" at bounding box center [543, 174] width 56 height 44
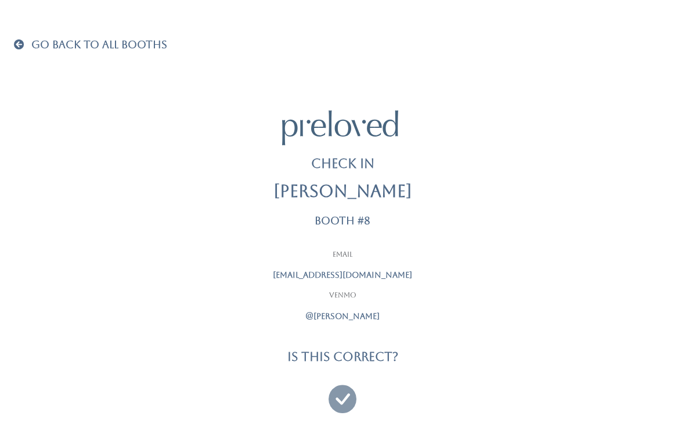
click at [22, 44] on span at bounding box center [21, 44] width 15 height 10
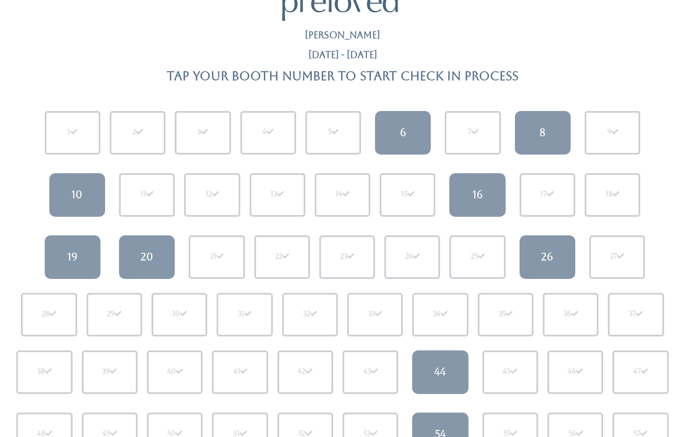
scroll to position [41, 0]
click at [75, 188] on div "10" at bounding box center [76, 194] width 11 height 15
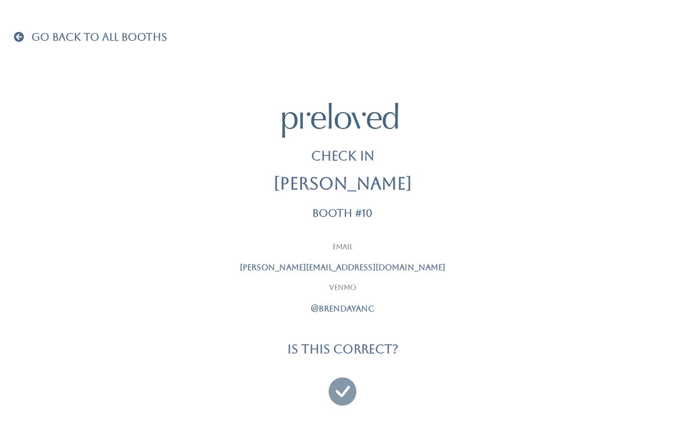
click at [346, 384] on icon at bounding box center [343, 385] width 28 height 39
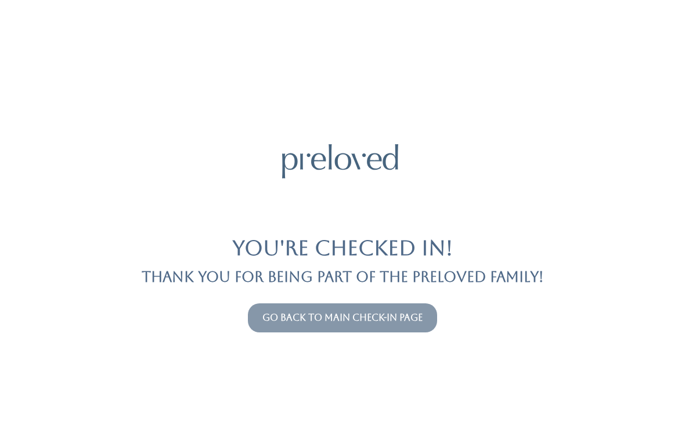
click at [290, 322] on link "Go back to main check-in page" at bounding box center [342, 317] width 160 height 11
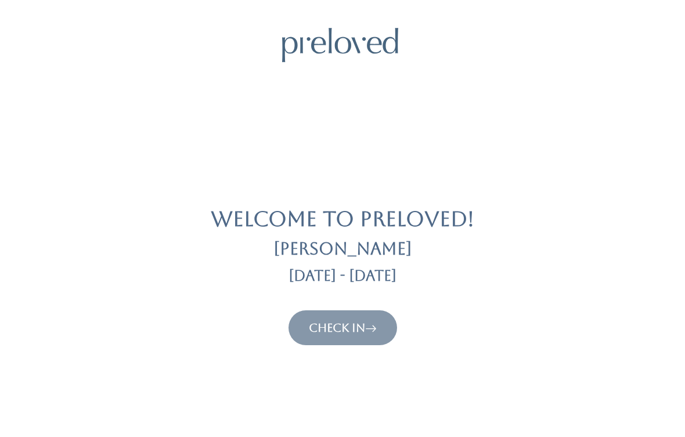
click at [320, 333] on link "Check In" at bounding box center [343, 327] width 68 height 14
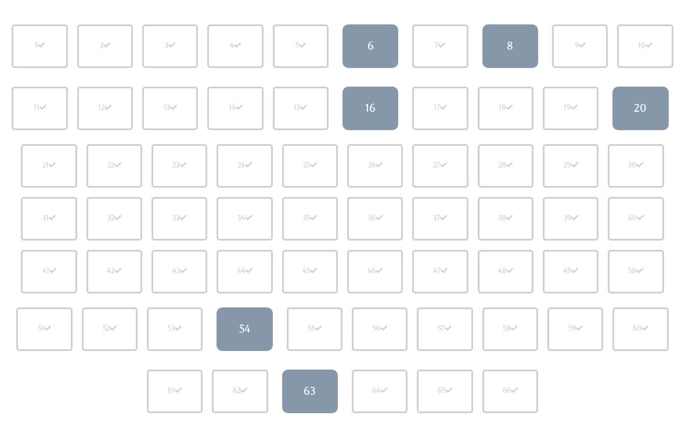
scroll to position [128, 0]
click at [365, 112] on div "16" at bounding box center [370, 107] width 10 height 15
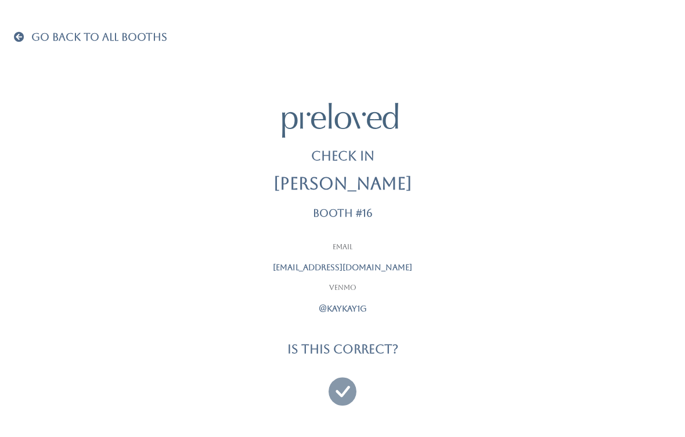
click at [28, 38] on span at bounding box center [21, 36] width 15 height 10
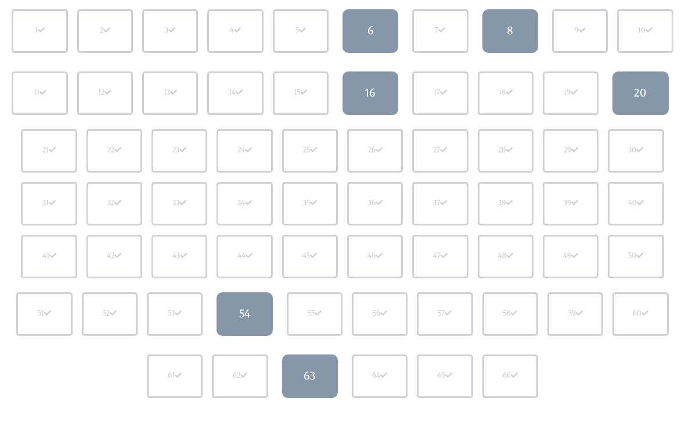
scroll to position [143, 0]
click at [244, 313] on div "54" at bounding box center [244, 313] width 11 height 15
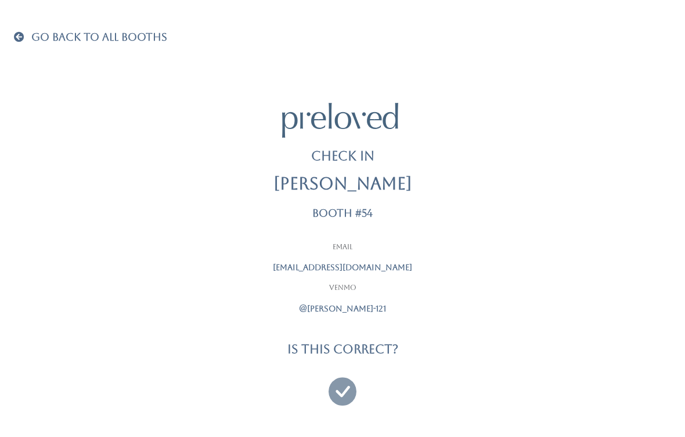
click at [26, 38] on span at bounding box center [21, 36] width 15 height 10
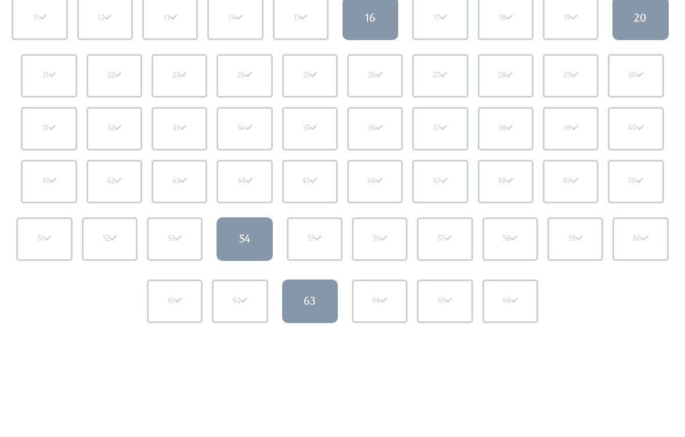
scroll to position [215, 0]
click at [307, 304] on div "63" at bounding box center [310, 302] width 12 height 15
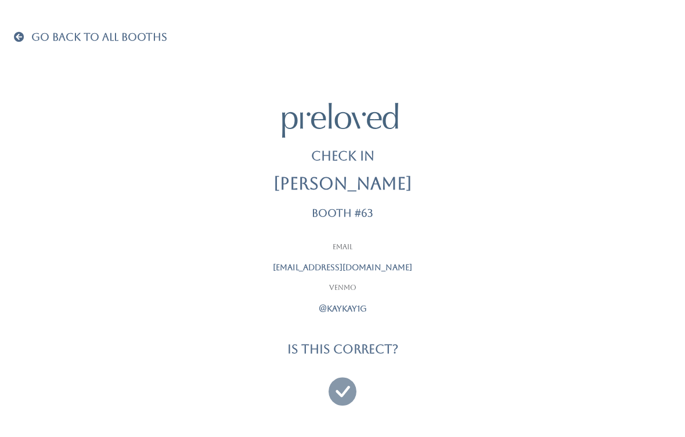
click at [49, 42] on span "Go Back To All Booths" at bounding box center [99, 37] width 136 height 12
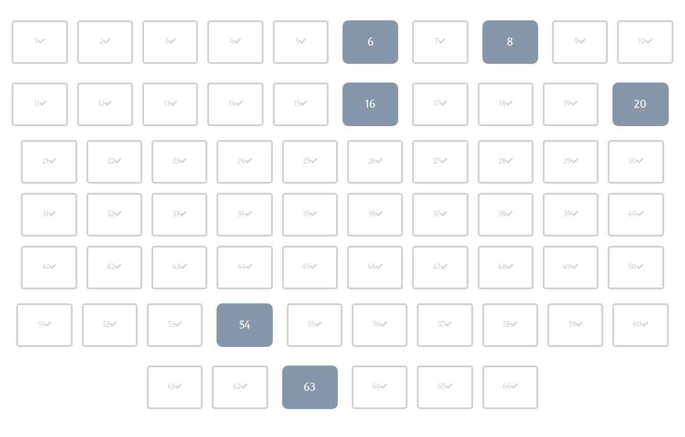
scroll to position [131, 0]
click at [377, 102] on link "16" at bounding box center [371, 105] width 56 height 44
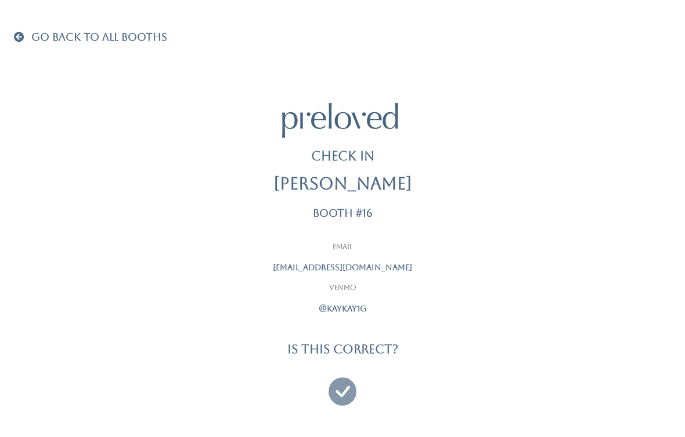
click at [352, 394] on icon at bounding box center [343, 385] width 28 height 39
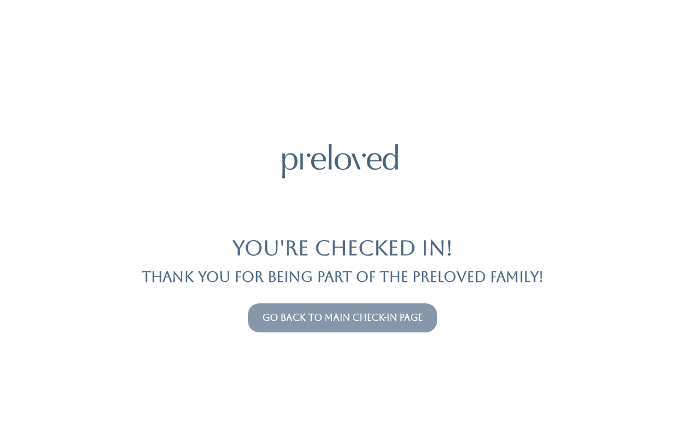
click at [284, 322] on link "Go back to main check-in page" at bounding box center [342, 317] width 160 height 11
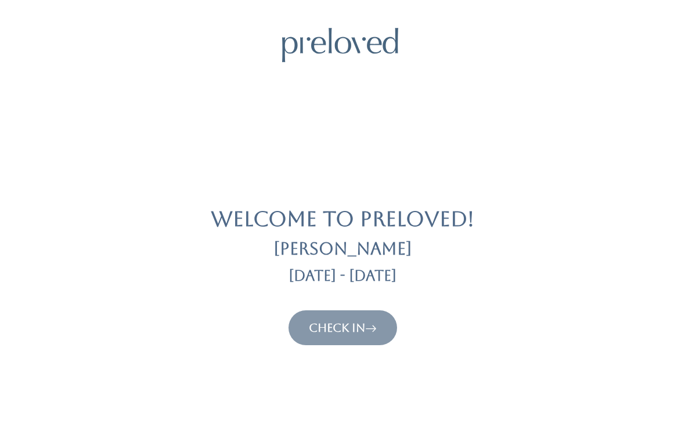
click at [346, 324] on link "Check In" at bounding box center [343, 327] width 68 height 14
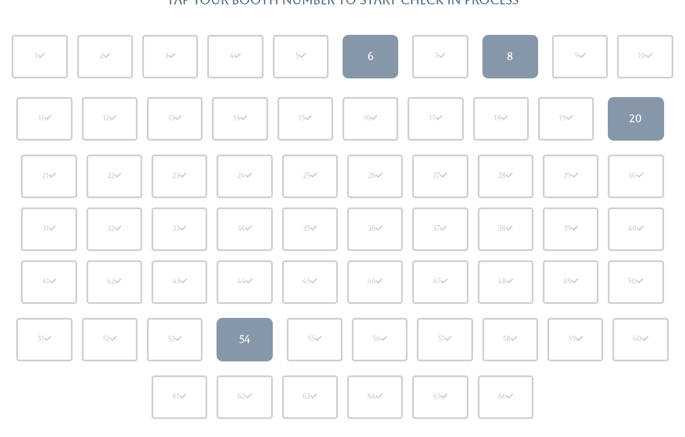
scroll to position [107, 0]
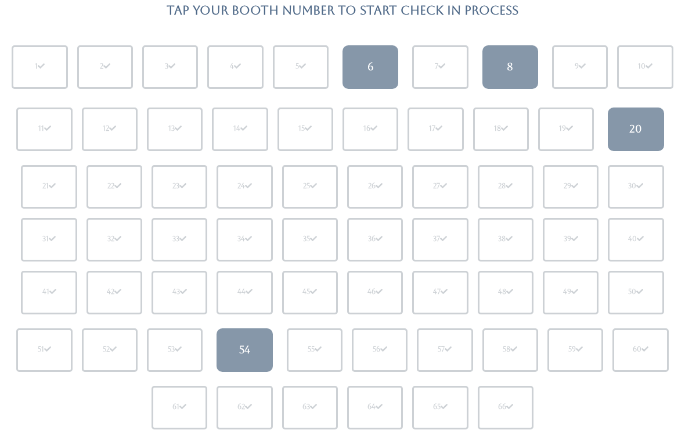
click at [354, 60] on link "6" at bounding box center [371, 67] width 56 height 44
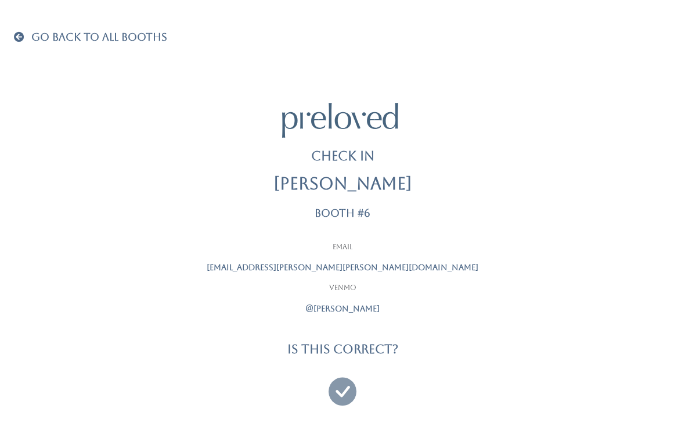
scroll to position [8, 0]
click at [341, 389] on icon at bounding box center [343, 385] width 28 height 39
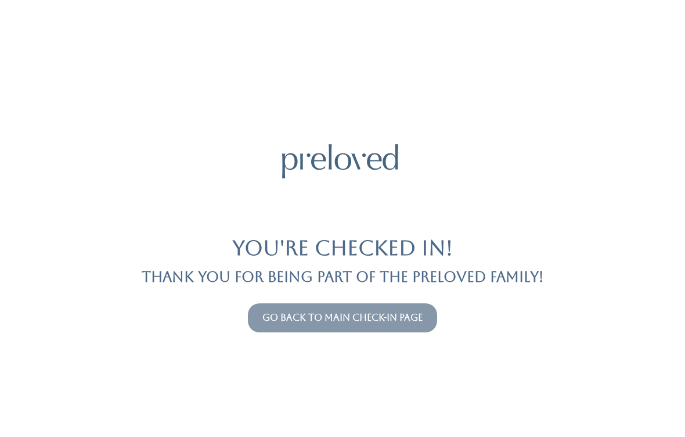
click at [311, 318] on link "Go back to main check-in page" at bounding box center [342, 317] width 160 height 11
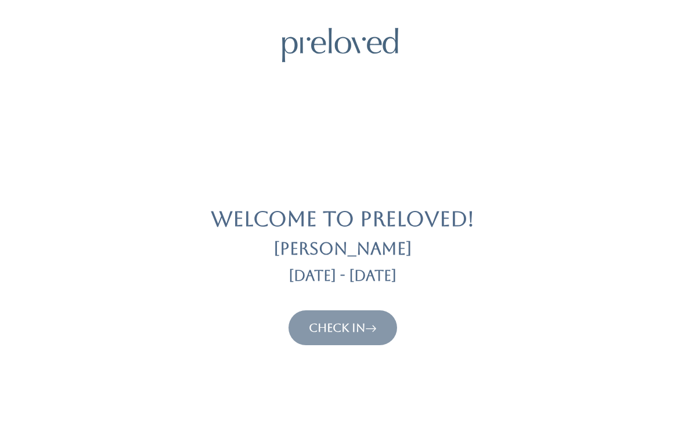
click at [334, 327] on link "Check In" at bounding box center [343, 327] width 68 height 14
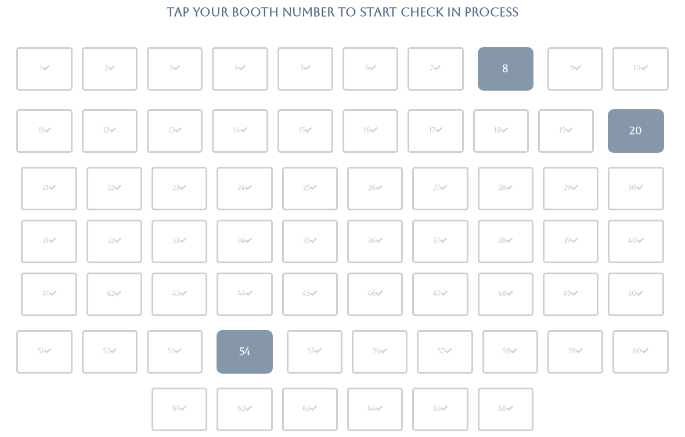
scroll to position [106, 0]
